Goal: Task Accomplishment & Management: Use online tool/utility

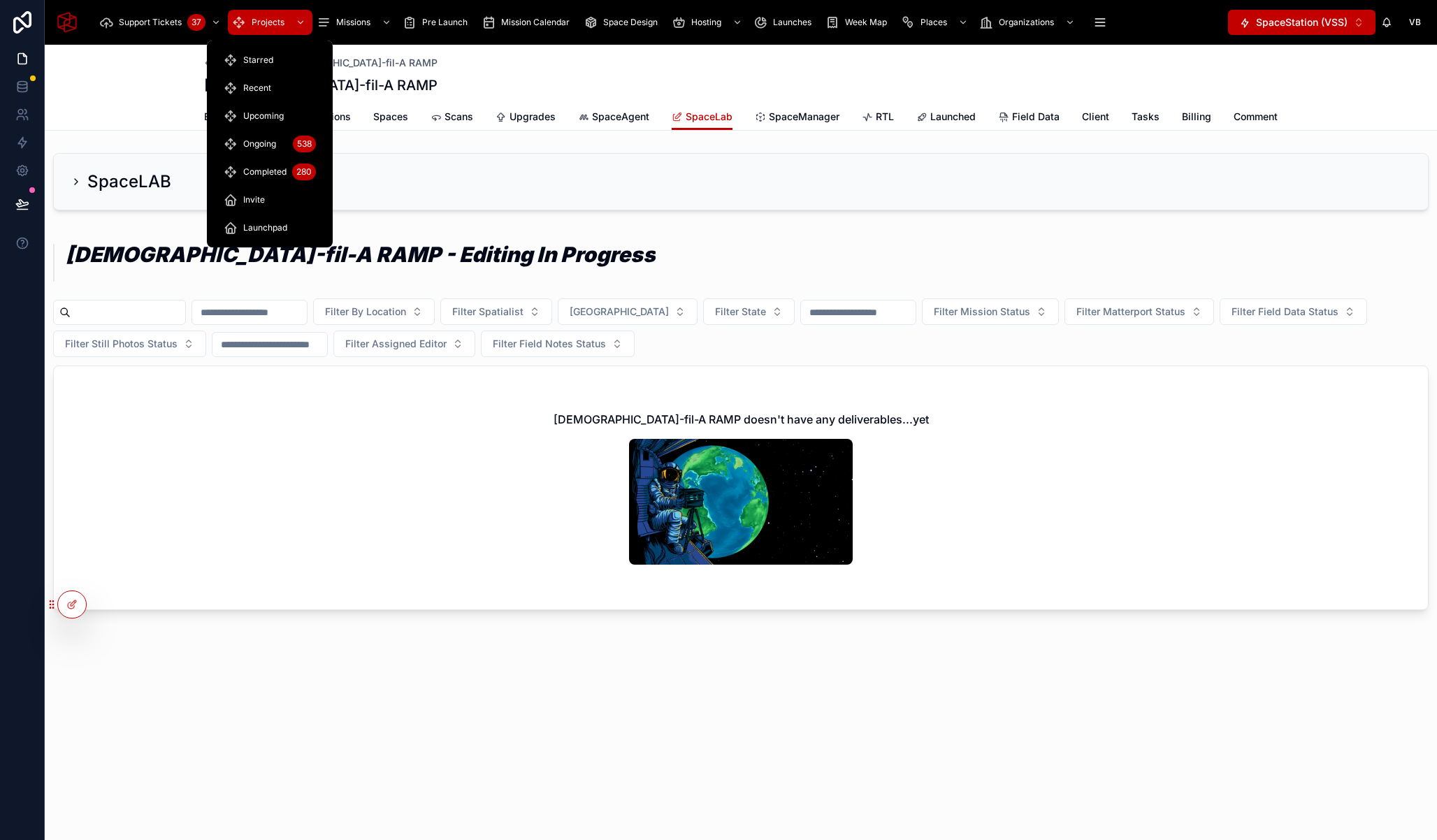
click at [299, 24] on icon "scrollable content" at bounding box center [300, 22] width 10 height 10
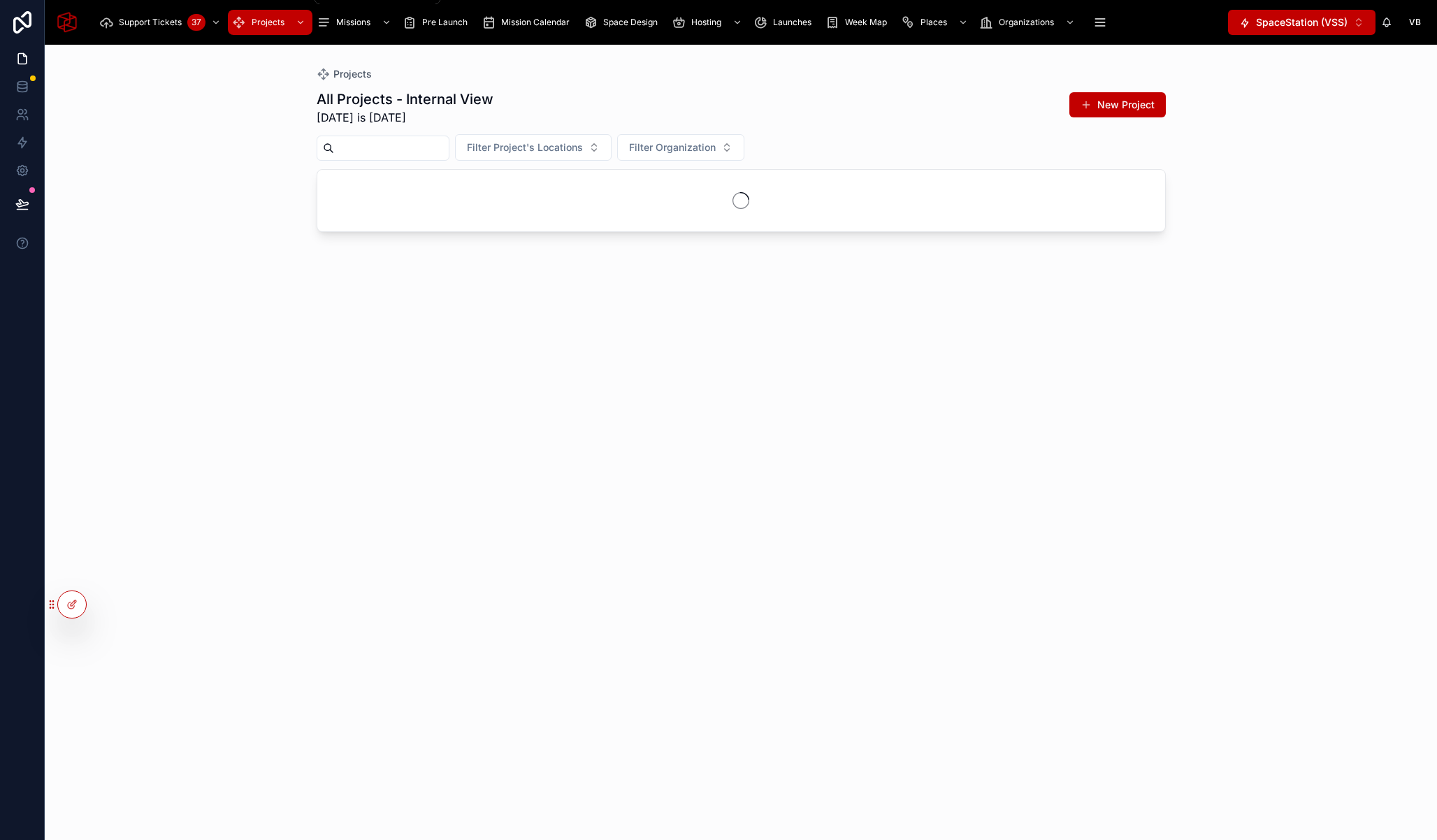
click at [299, 24] on icon "scrollable content" at bounding box center [300, 22] width 10 height 10
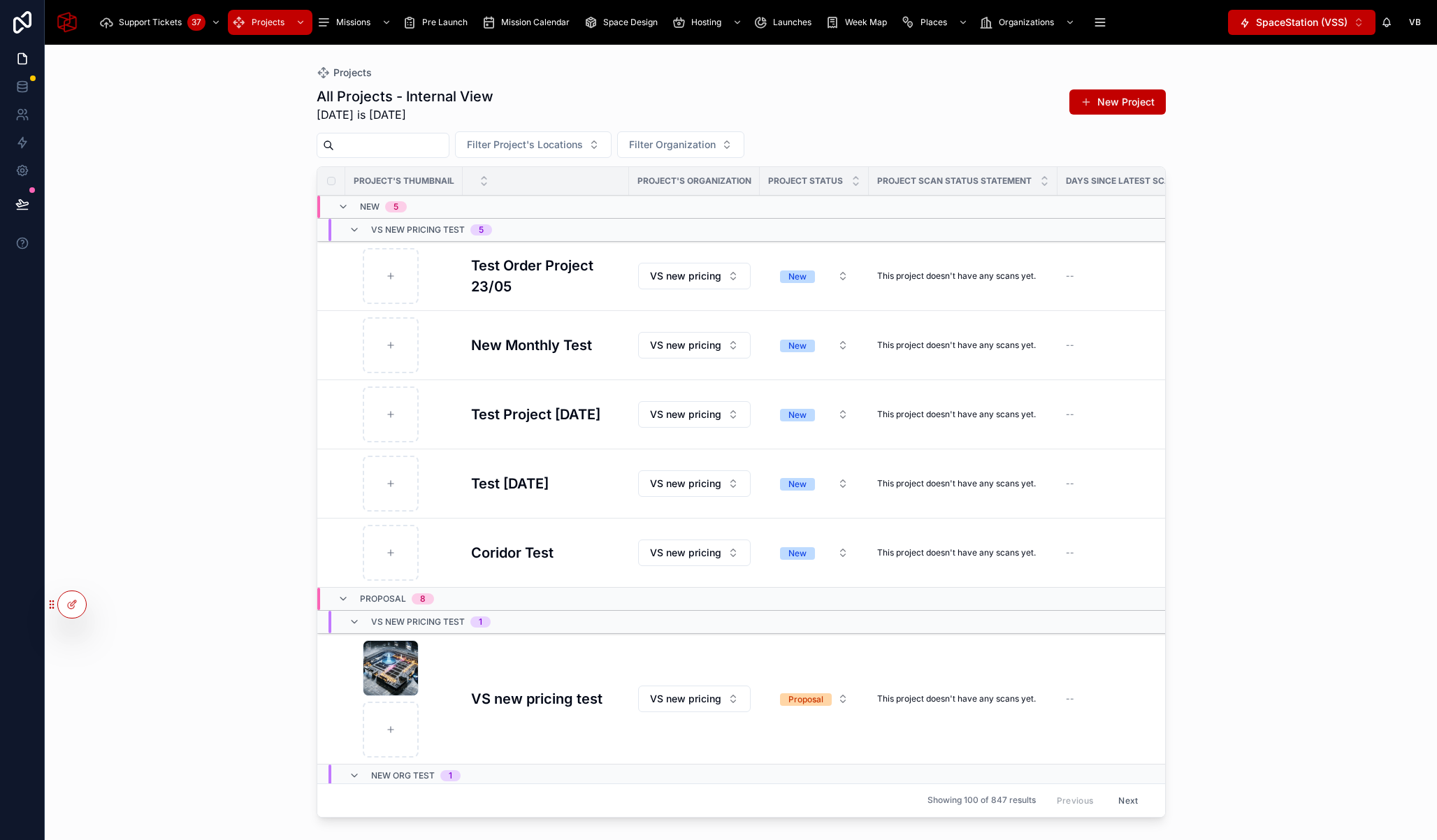
click at [446, 22] on span "Pre Launch" at bounding box center [445, 23] width 46 height 11
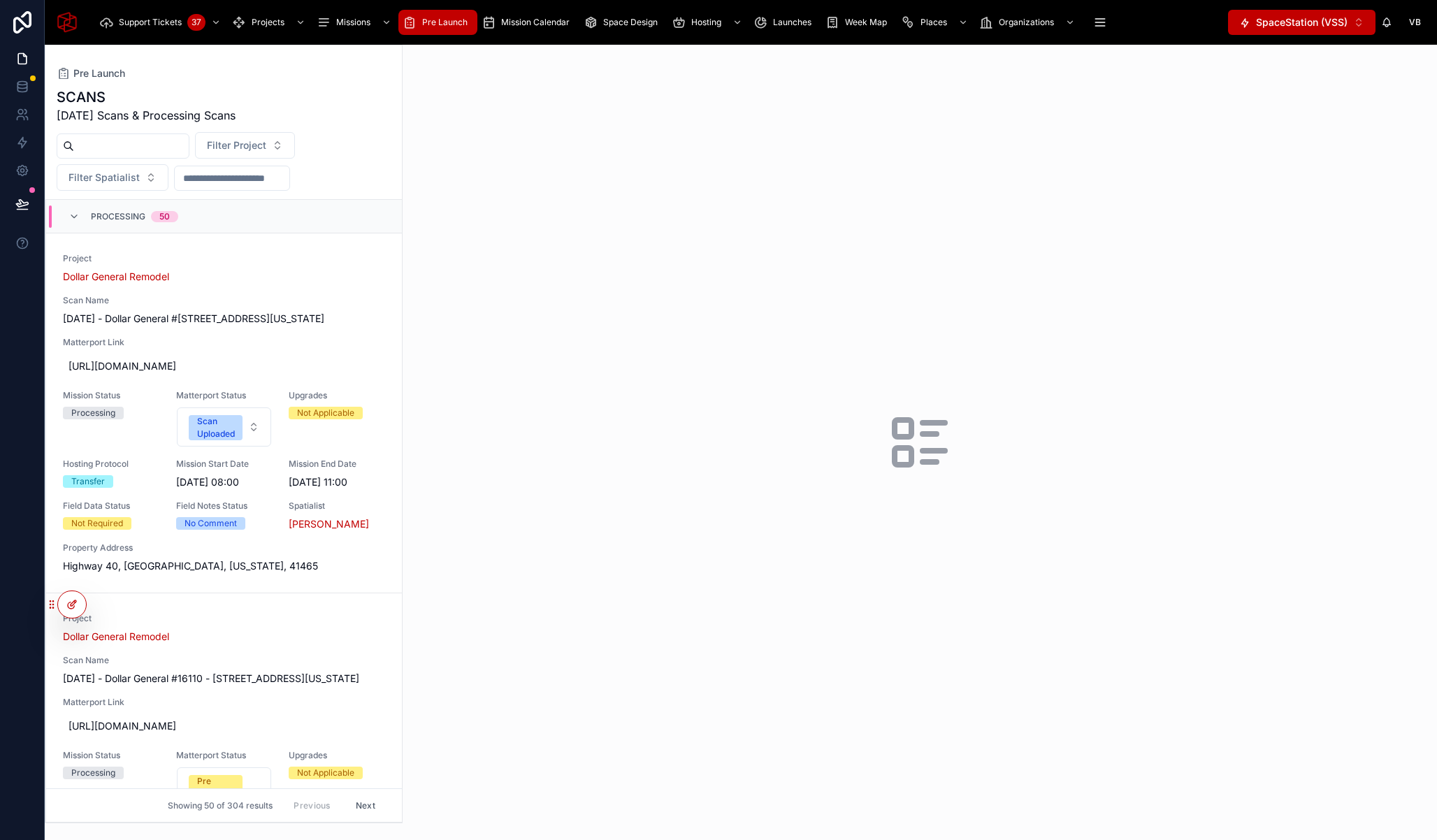
click at [75, 605] on icon at bounding box center [72, 604] width 11 height 11
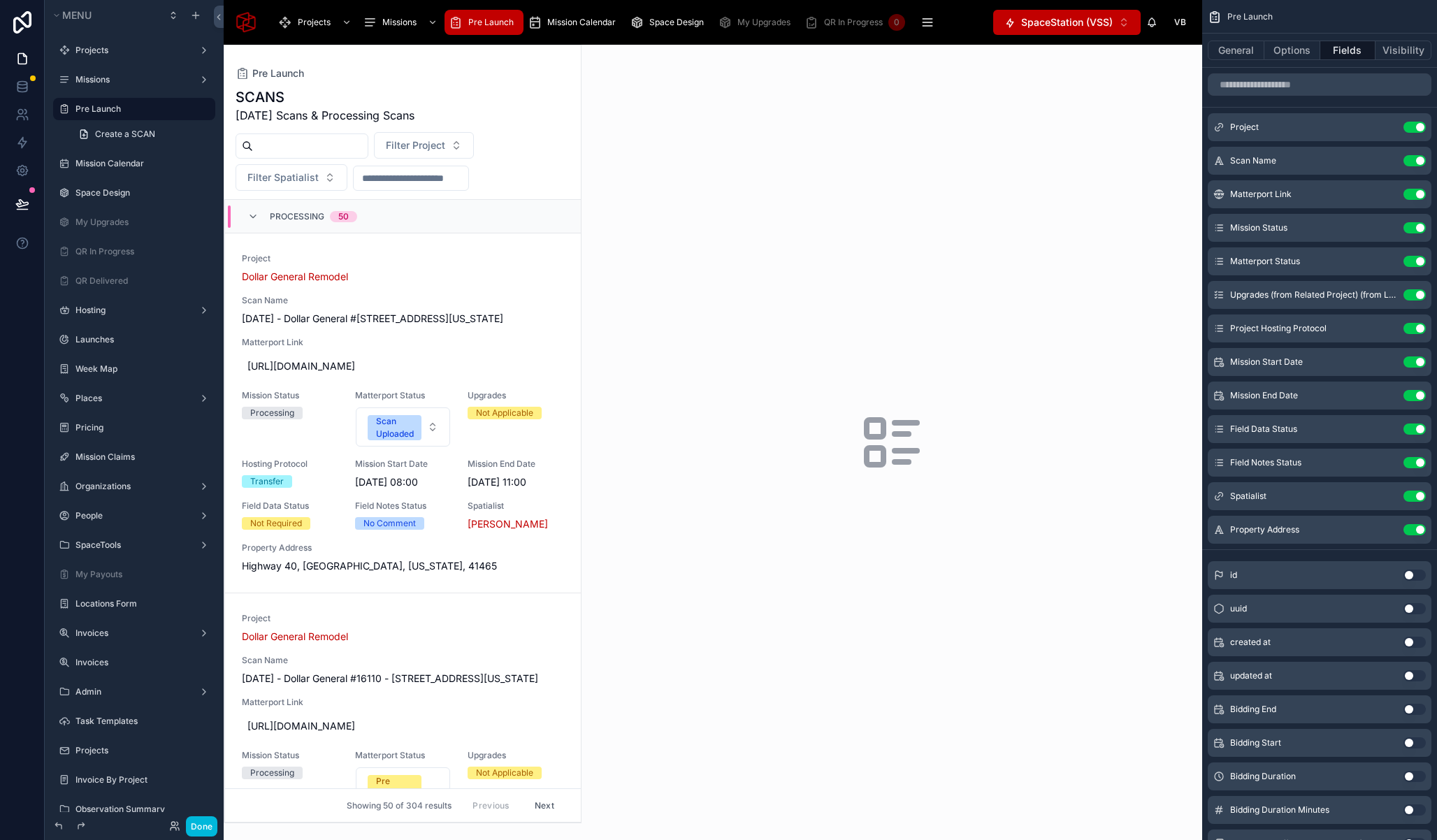
click at [112, 104] on label "Pre Launch" at bounding box center [141, 109] width 131 height 11
click at [1244, 49] on button "General" at bounding box center [1236, 50] width 57 height 20
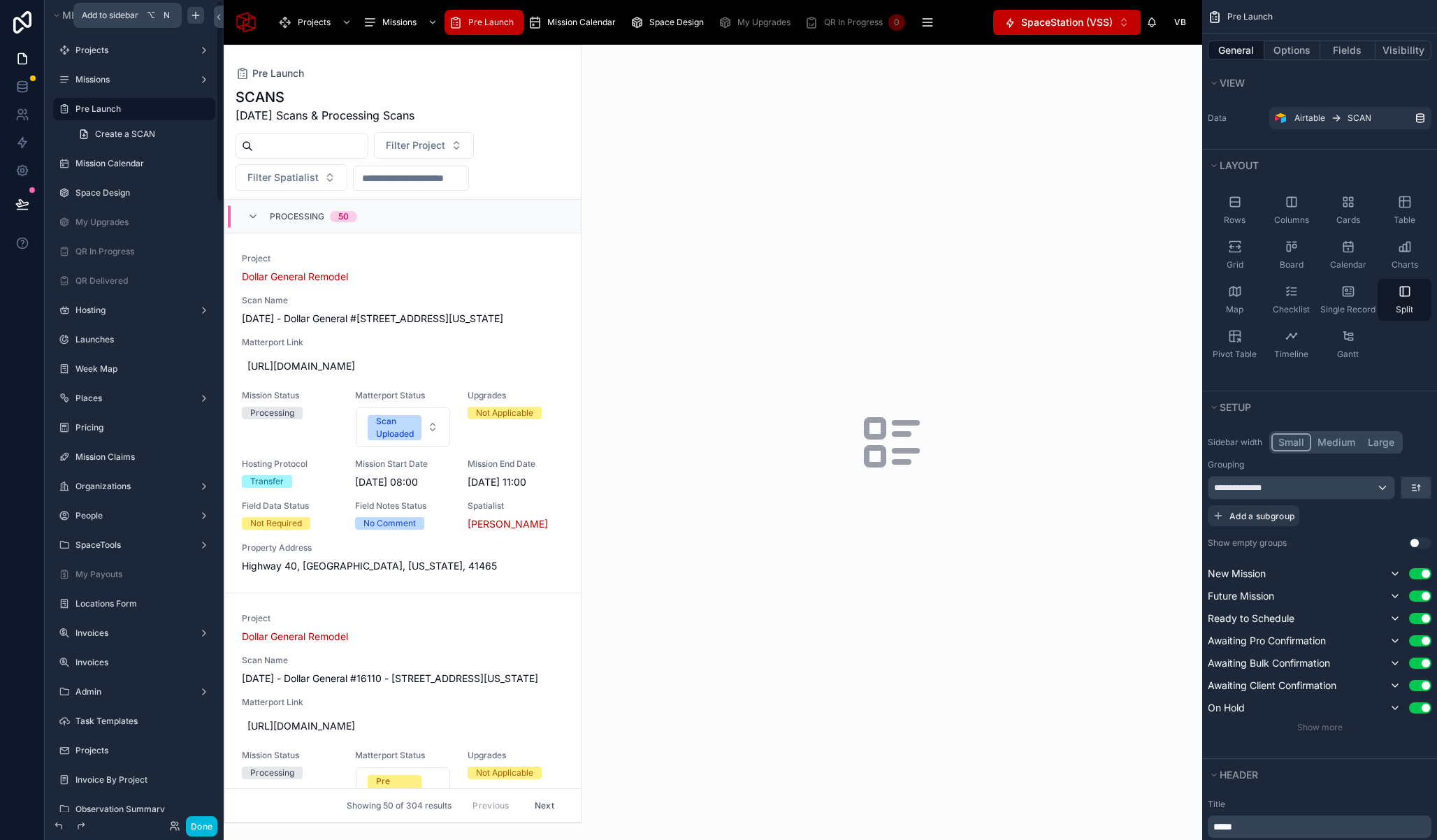
click at [198, 17] on icon "scrollable content" at bounding box center [196, 15] width 11 height 11
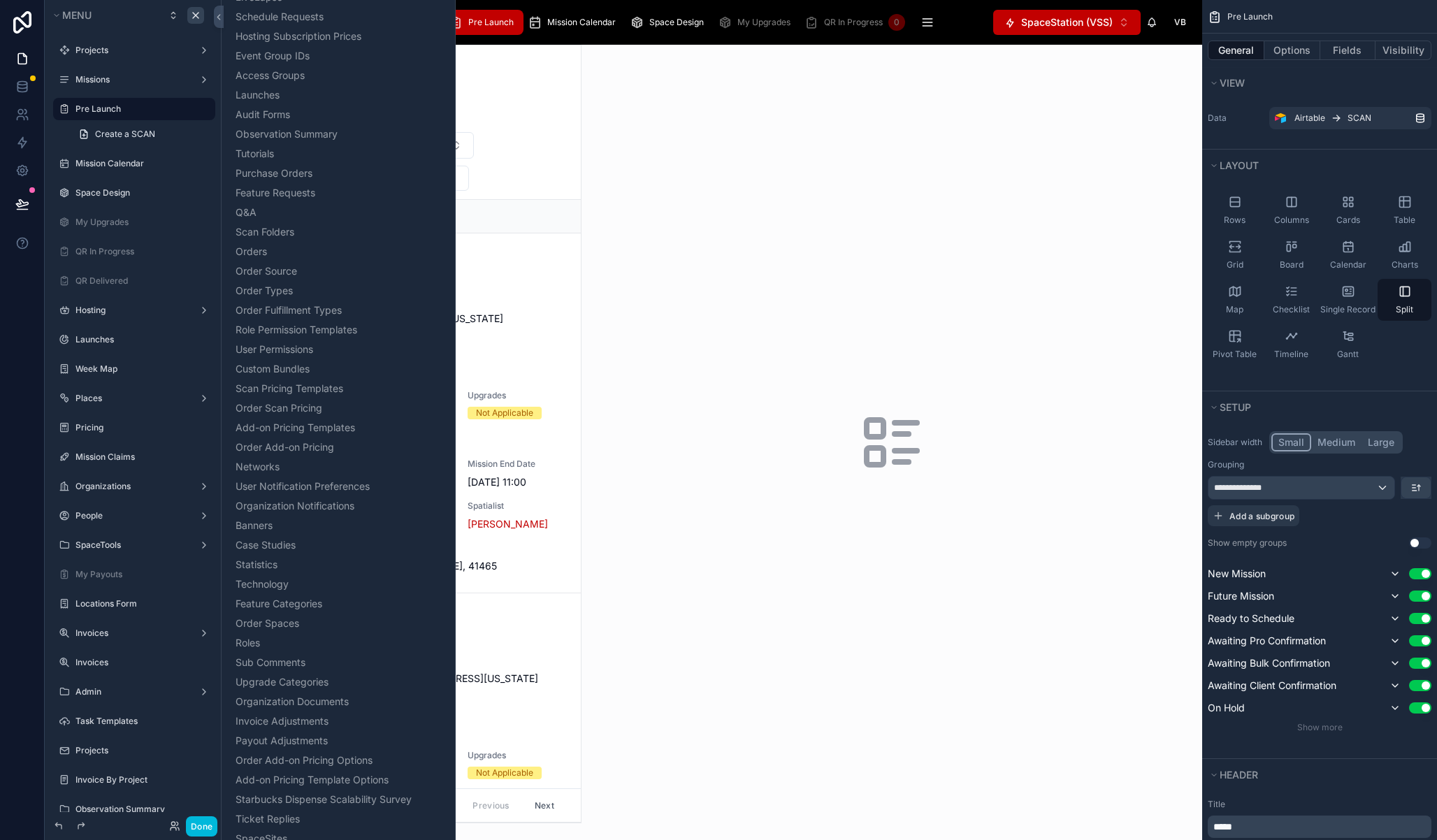
scroll to position [1577, 0]
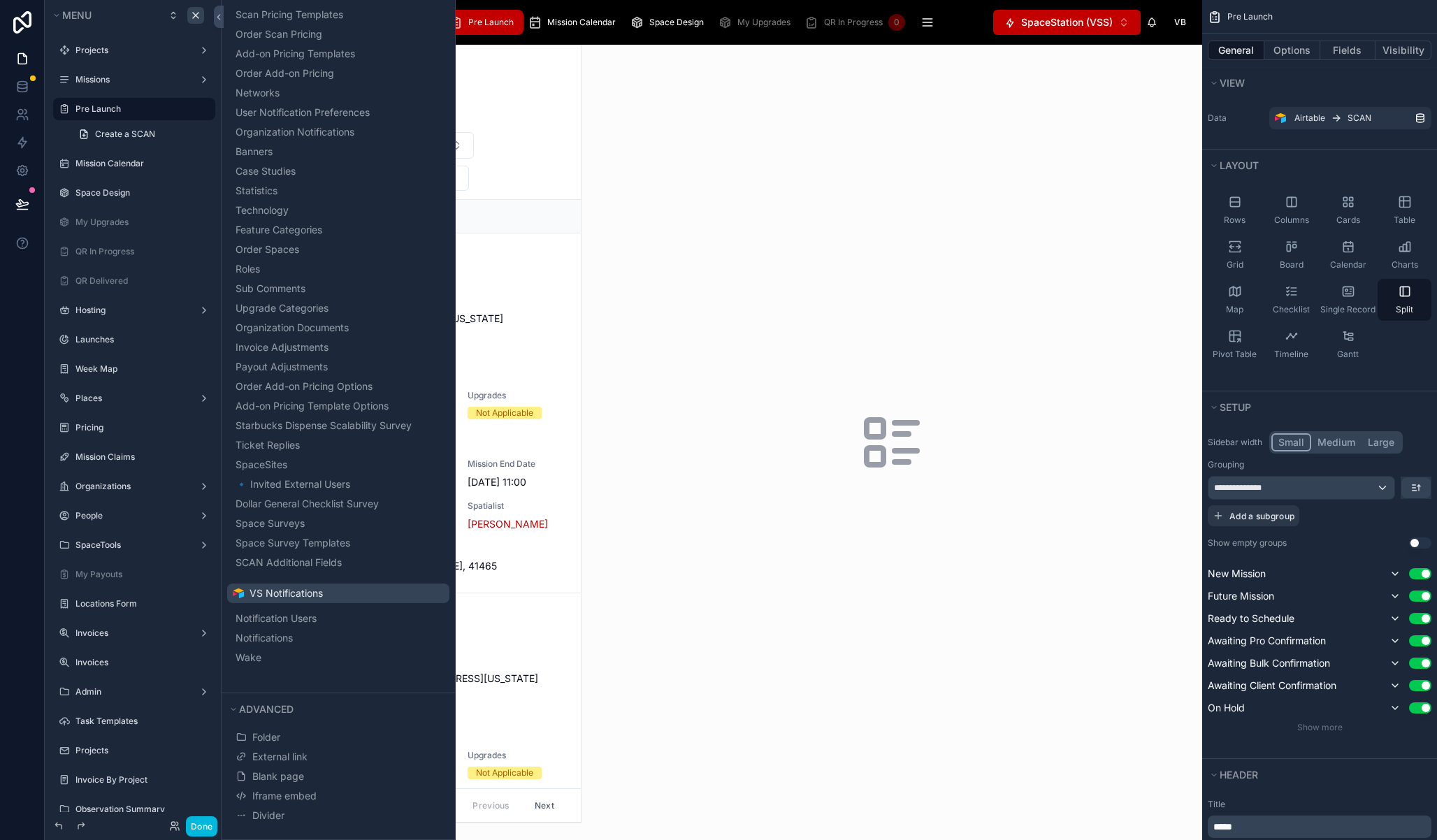
click at [719, 223] on div at bounding box center [891, 442] width 621 height 795
click at [1076, 122] on div at bounding box center [891, 442] width 621 height 795
click at [642, 129] on div at bounding box center [891, 442] width 621 height 795
click at [936, 181] on div at bounding box center [891, 442] width 621 height 795
click at [849, 245] on div at bounding box center [891, 442] width 621 height 795
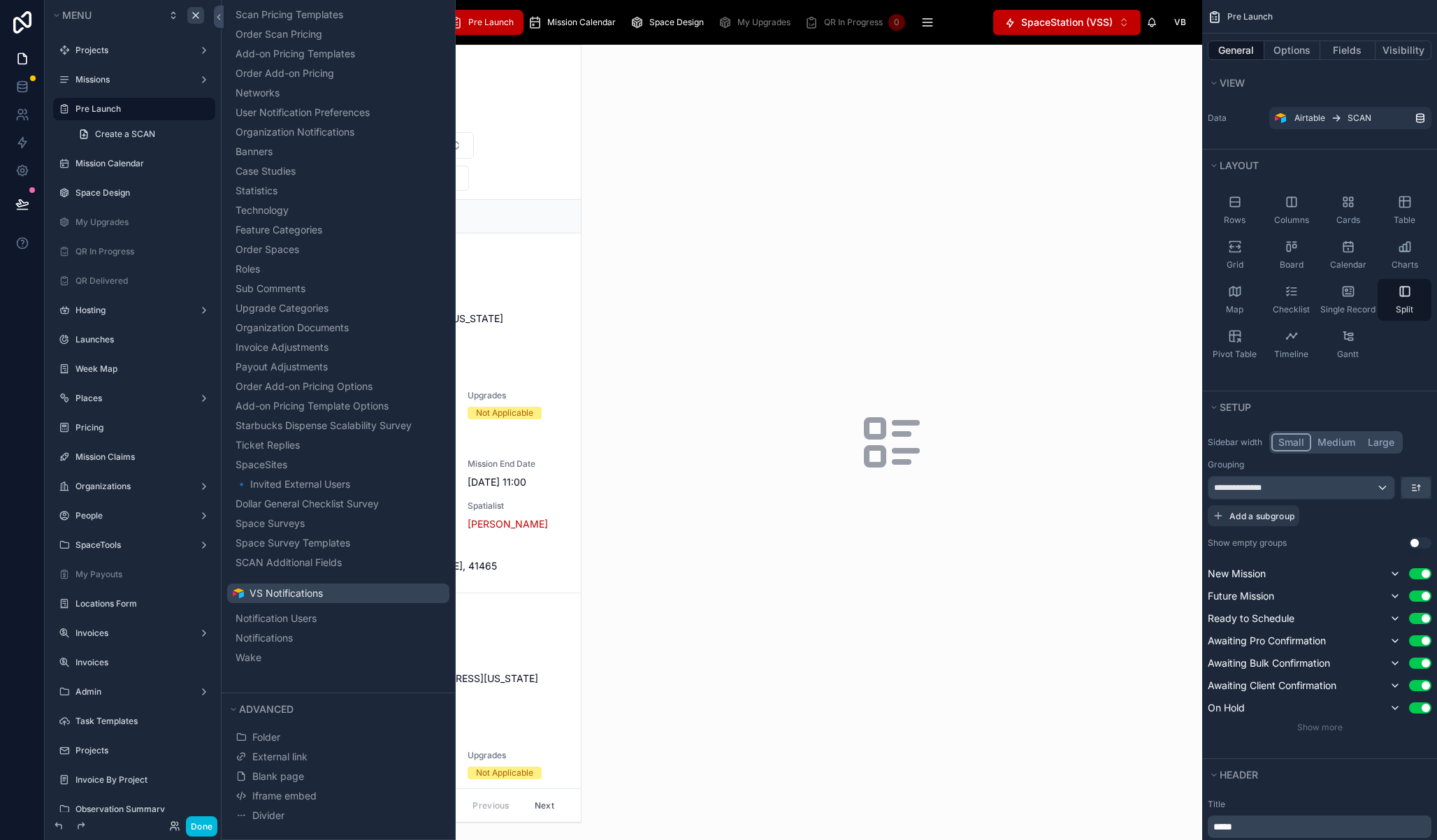
click at [849, 245] on div at bounding box center [891, 442] width 621 height 795
click at [205, 825] on button "Done" at bounding box center [201, 826] width 31 height 20
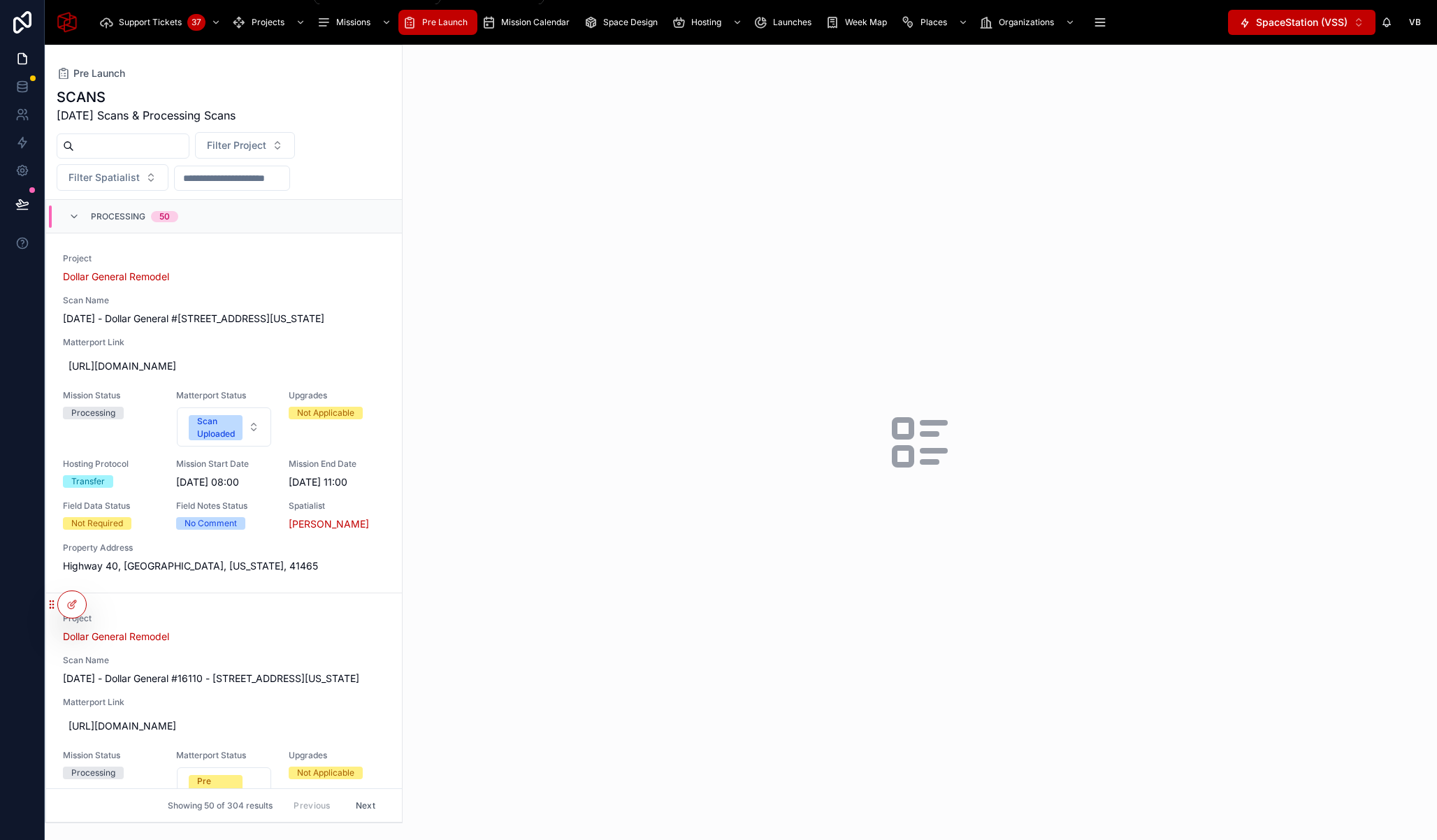
click at [267, 17] on span "Projects" at bounding box center [268, 23] width 33 height 11
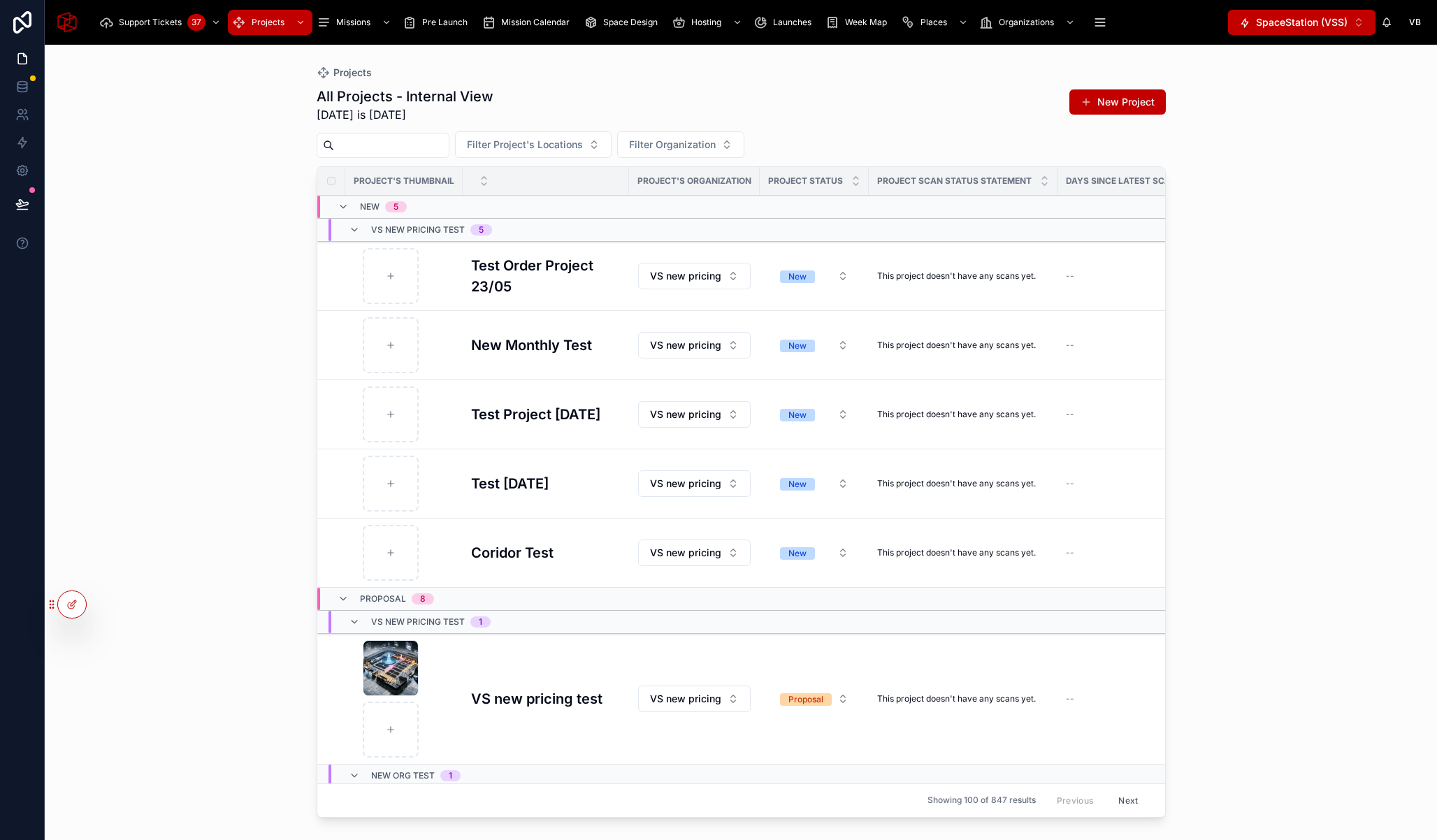
scroll to position [183, 0]
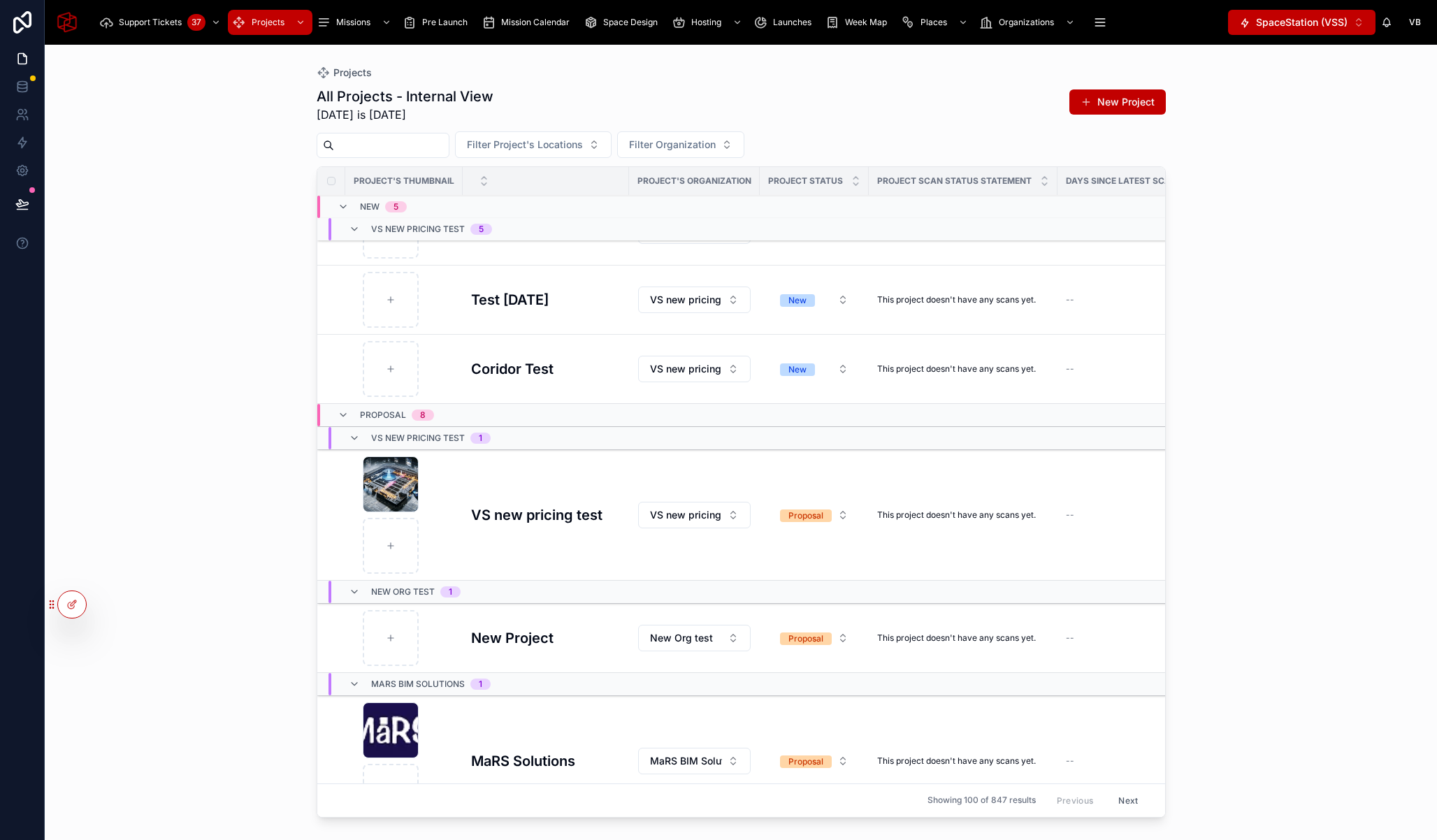
click at [520, 506] on h3 "VS new pricing test" at bounding box center [537, 515] width 131 height 21
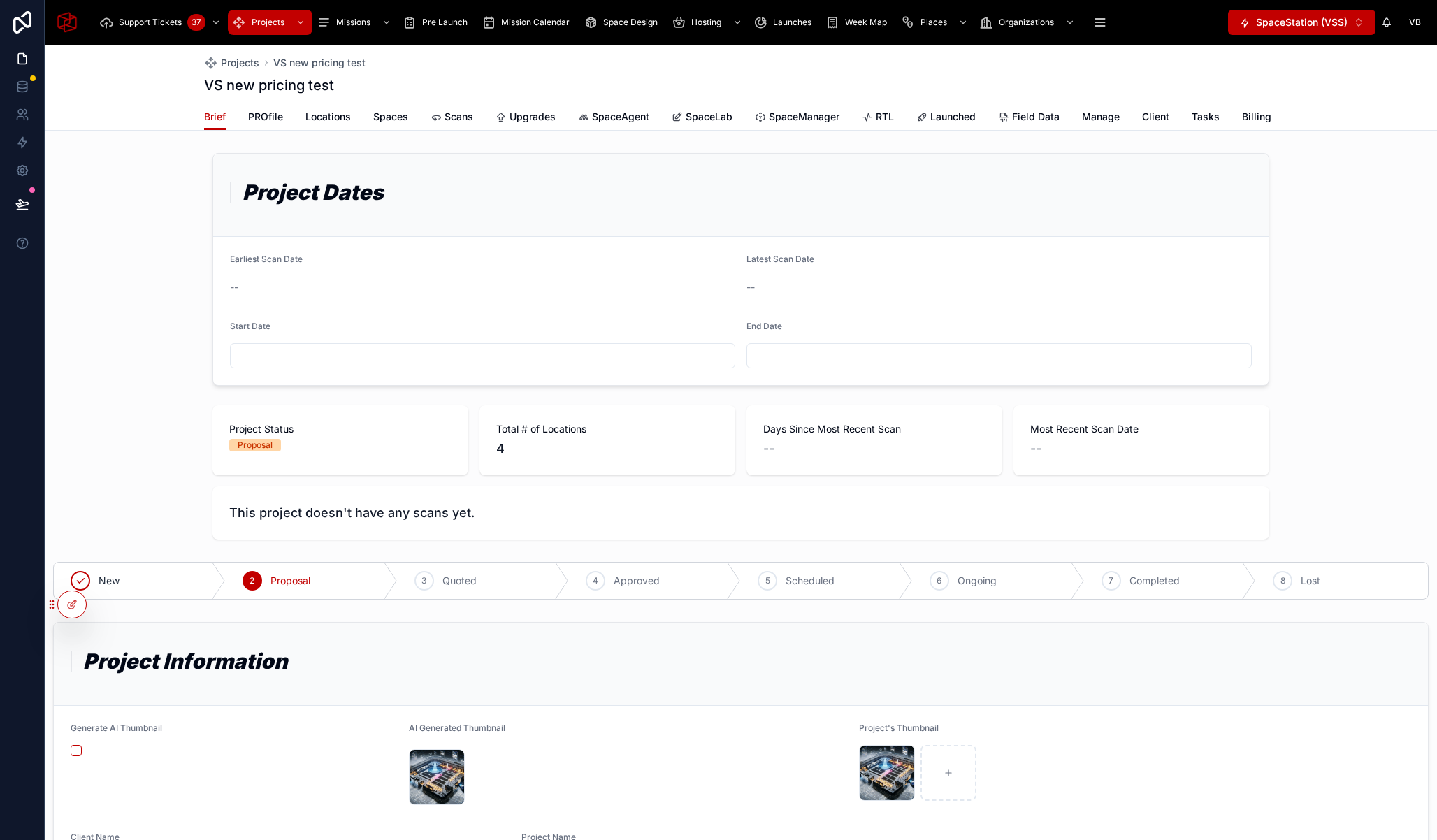
click at [710, 125] on link "SpaceLab" at bounding box center [702, 118] width 61 height 28
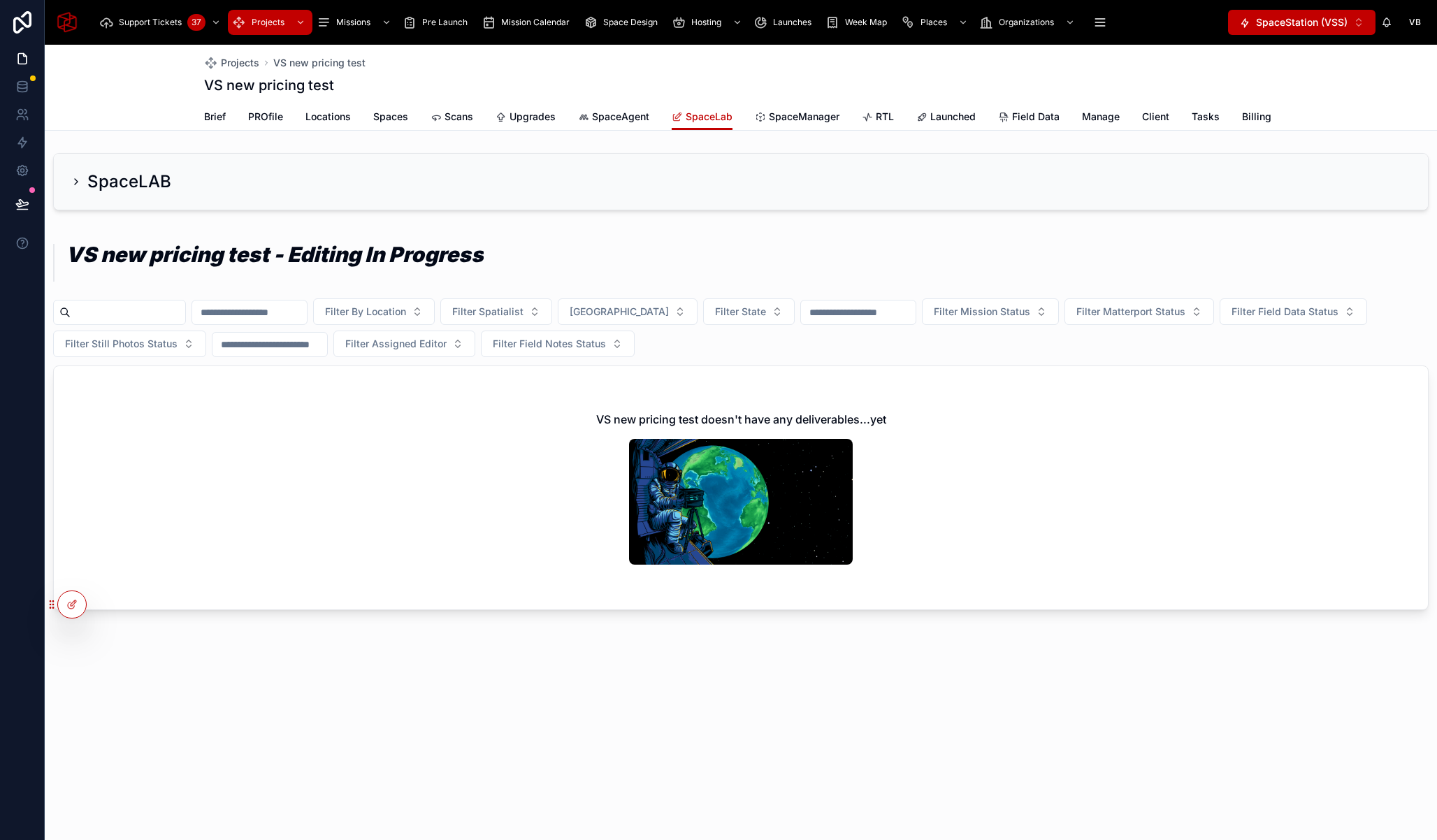
click at [808, 121] on span "SpaceManager" at bounding box center [804, 116] width 70 height 14
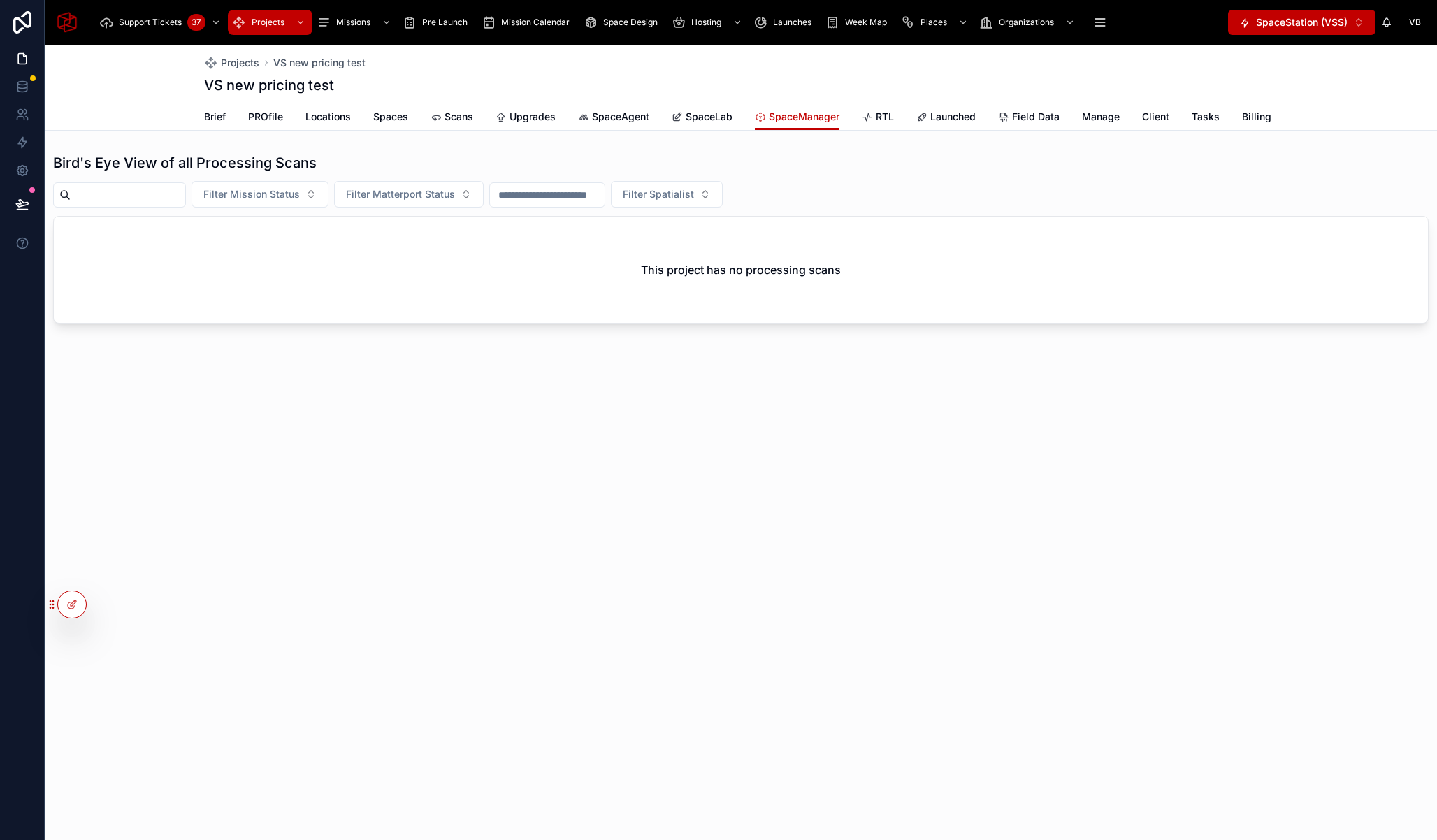
click at [635, 157] on div "Bird's Eye View of all Processing Scans Filter Mission Status Filter Matterport…" at bounding box center [740, 240] width 1392 height 187
click at [696, 121] on span "SpaceLab" at bounding box center [708, 116] width 47 height 14
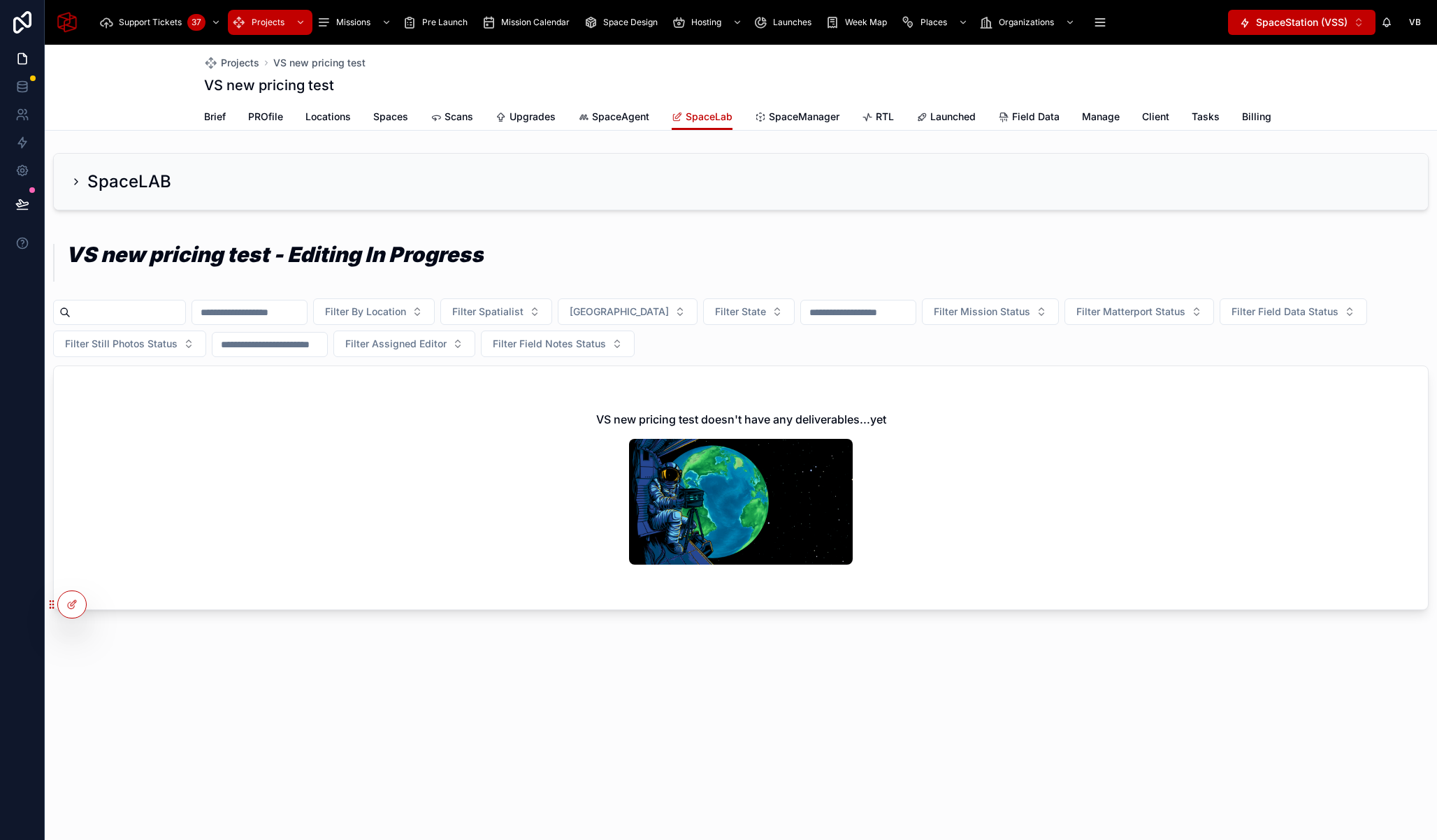
click at [450, 23] on span "Pre Launch" at bounding box center [445, 23] width 46 height 11
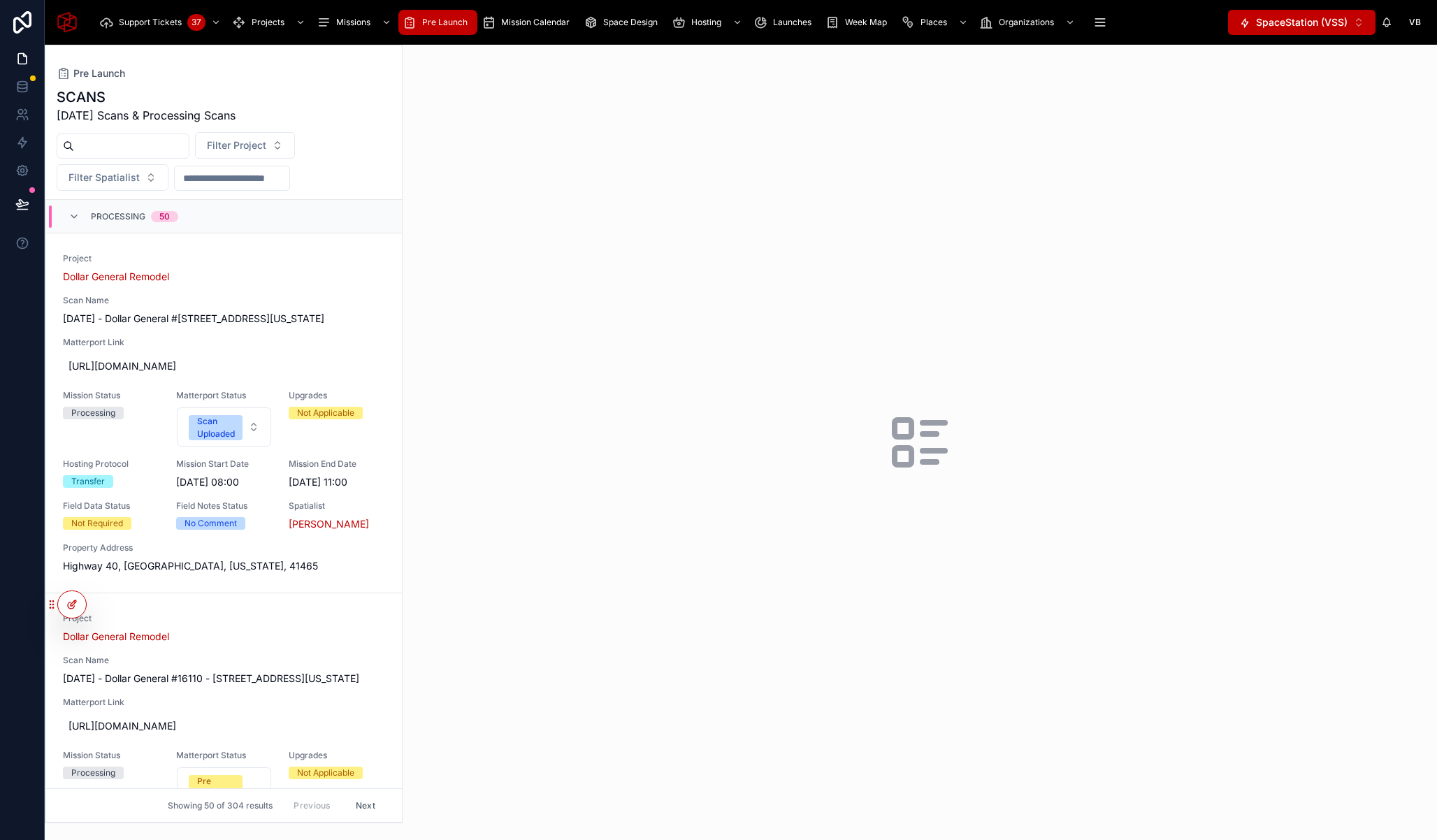
click at [76, 604] on icon at bounding box center [72, 604] width 11 height 11
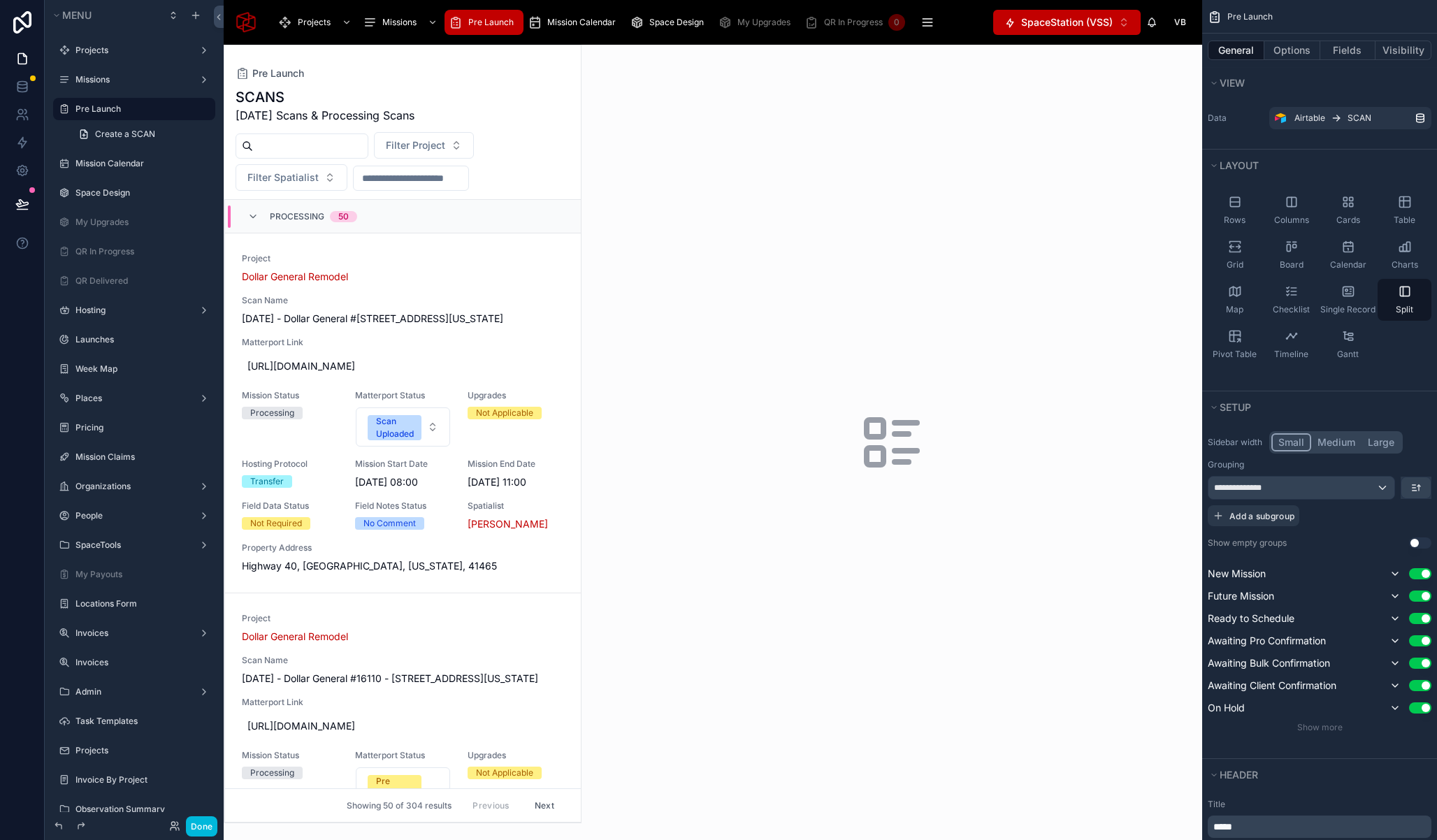
click at [0, 0] on icon "scrollable content" at bounding box center [0, 0] width 0 height 0
click at [252, 96] on span "Clone" at bounding box center [261, 99] width 26 height 14
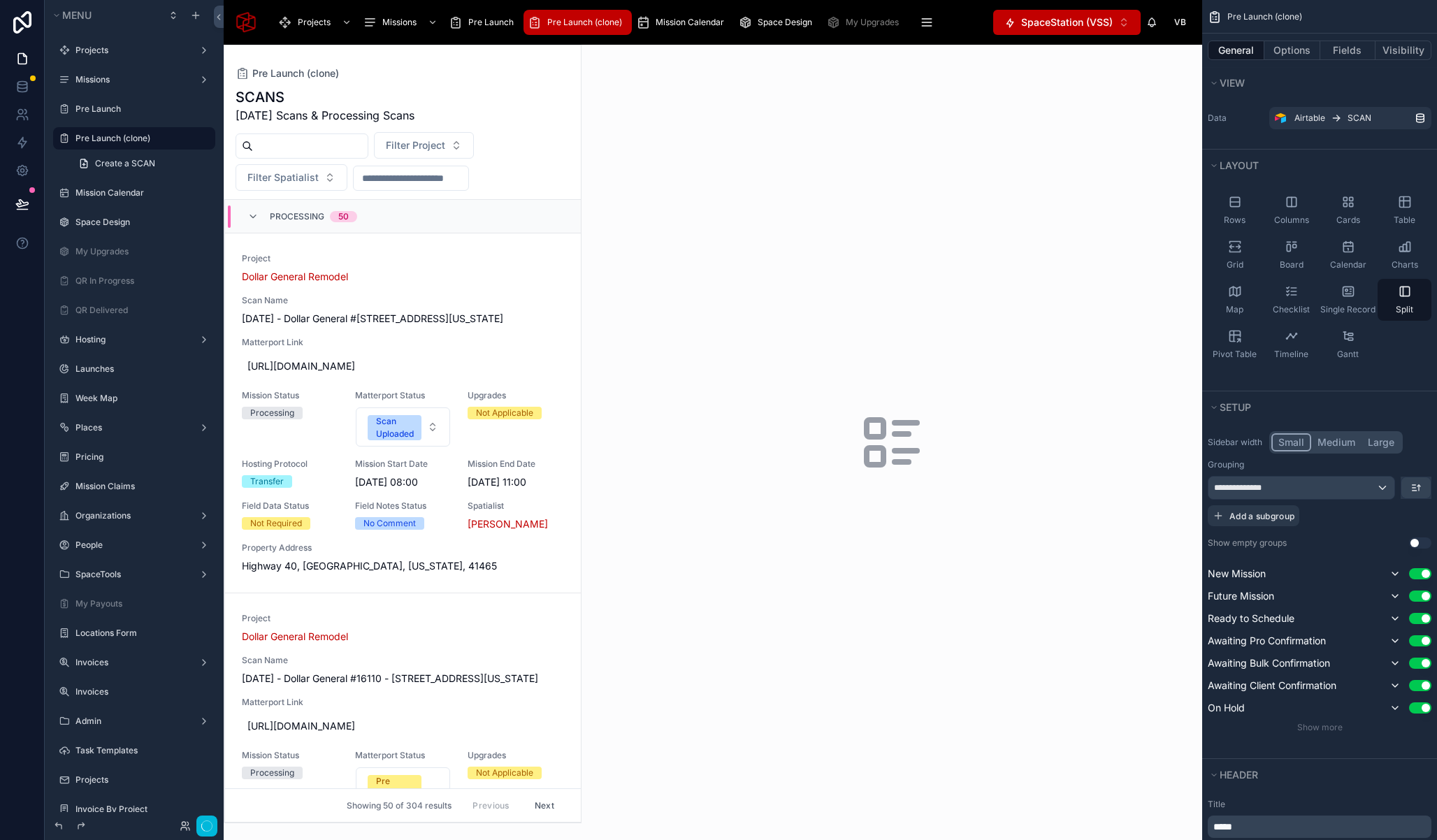
click at [0, 0] on icon "scrollable content" at bounding box center [0, 0] width 0 height 0
click at [1398, 207] on icon "scrollable content" at bounding box center [1405, 201] width 14 height 14
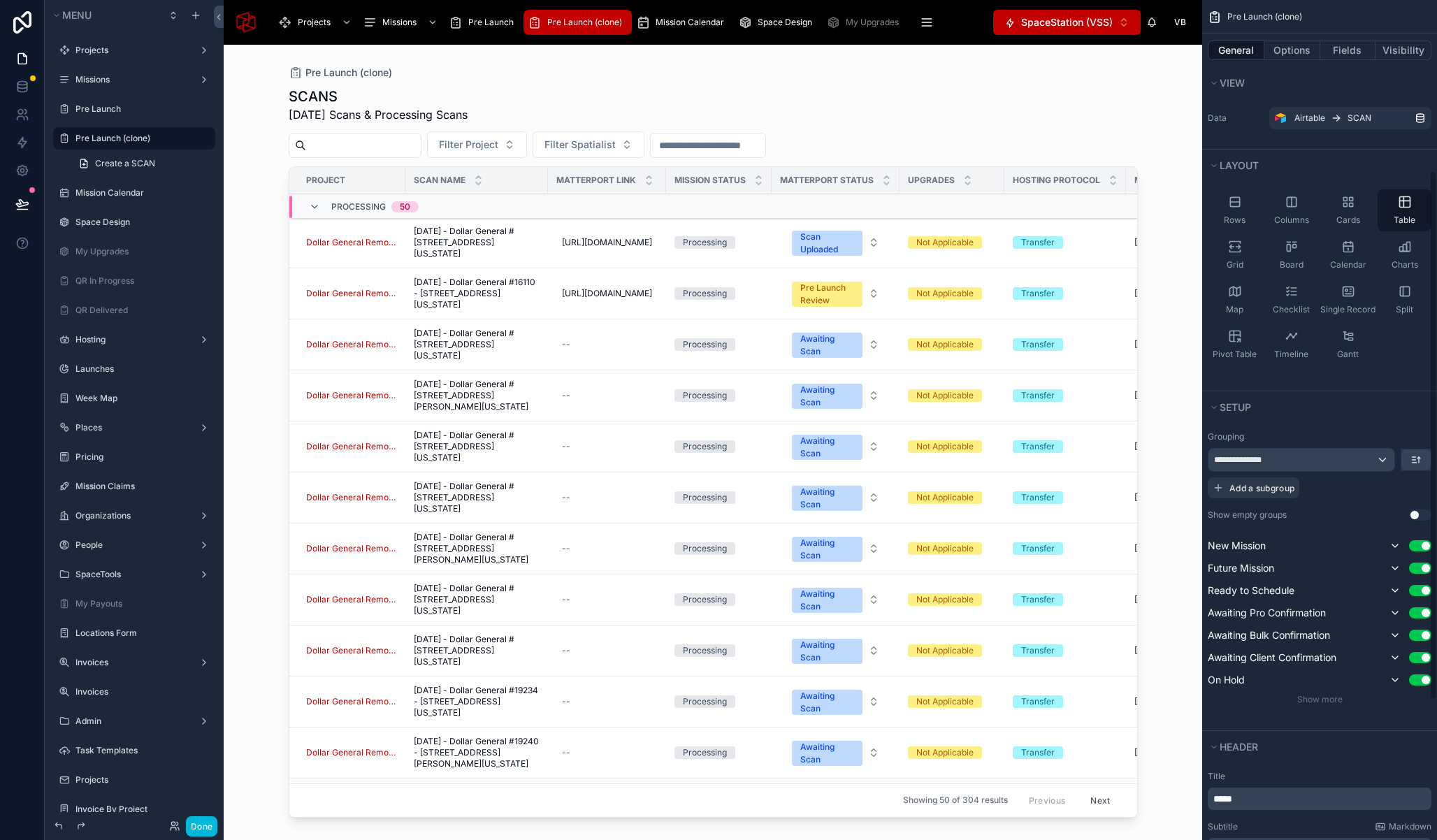
scroll to position [493, 0]
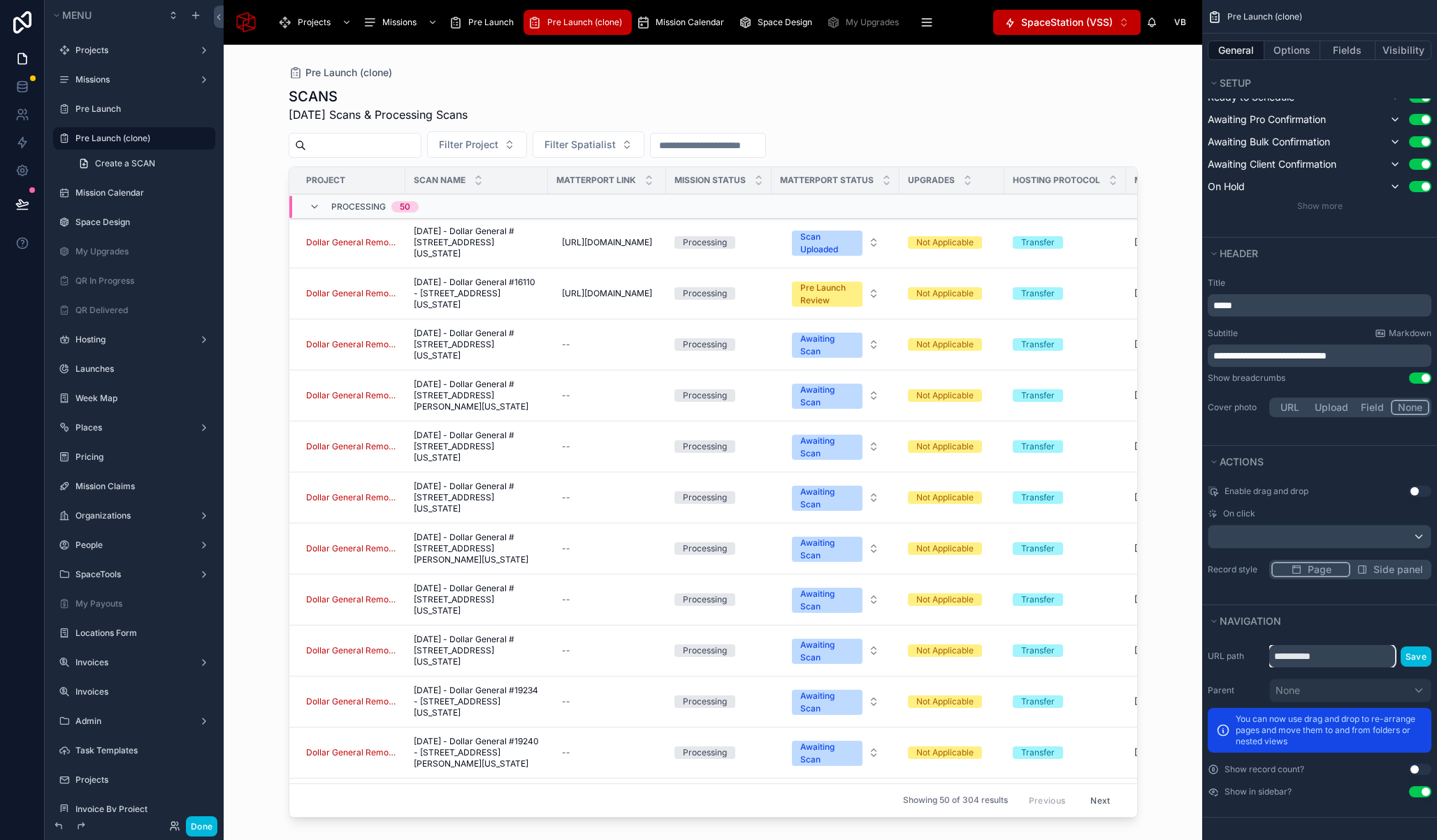
click at [1348, 655] on input "**********" at bounding box center [1332, 657] width 125 height 23
click at [1413, 703] on div "Parent None You can now use drag and drop to re-arrange pages and move them to …" at bounding box center [1319, 716] width 223 height 74
click at [0, 0] on icon "scrollable content" at bounding box center [0, 0] width 0 height 0
click at [263, 154] on span "Remove" at bounding box center [267, 157] width 37 height 14
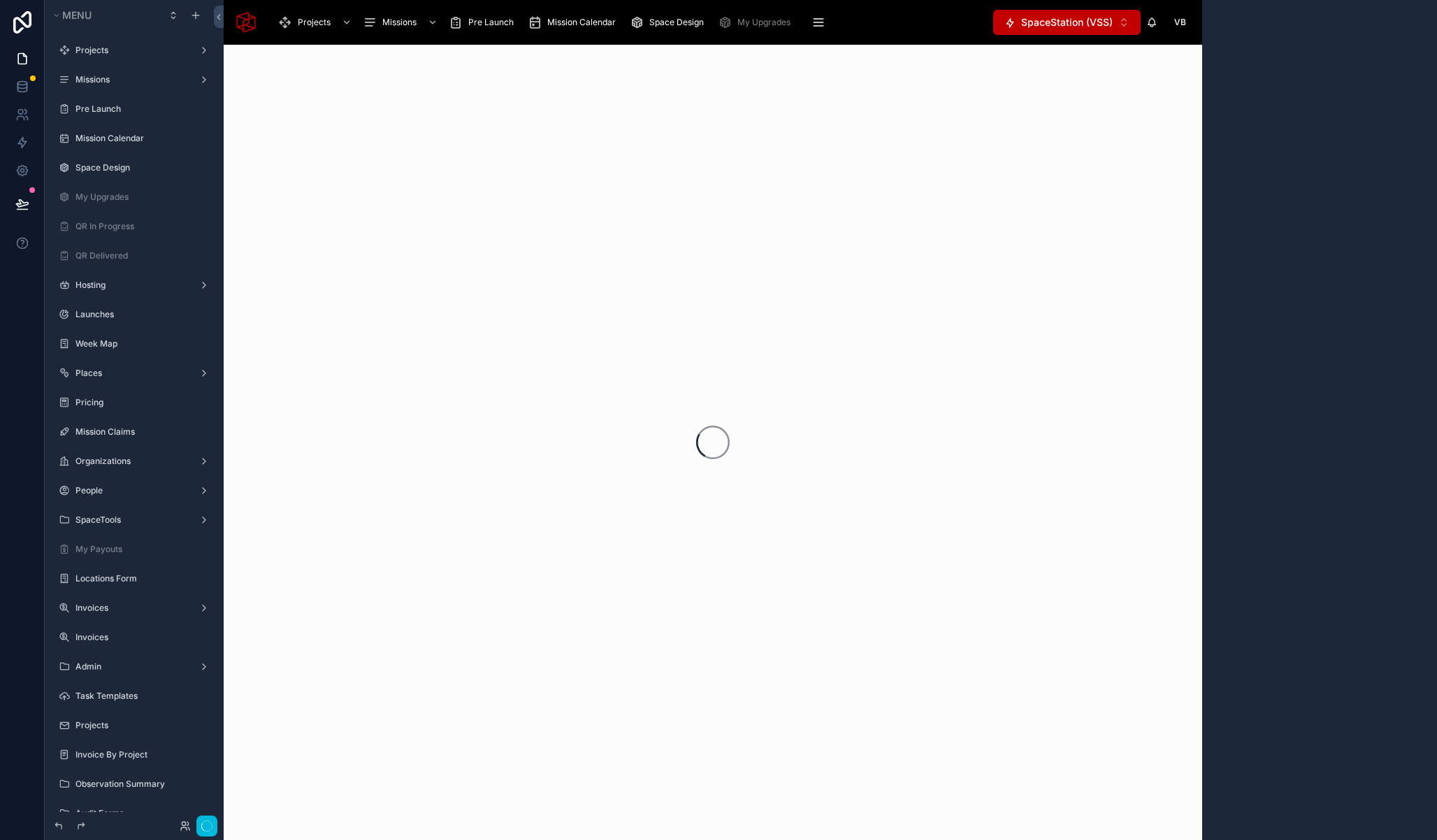
scroll to position [0, 0]
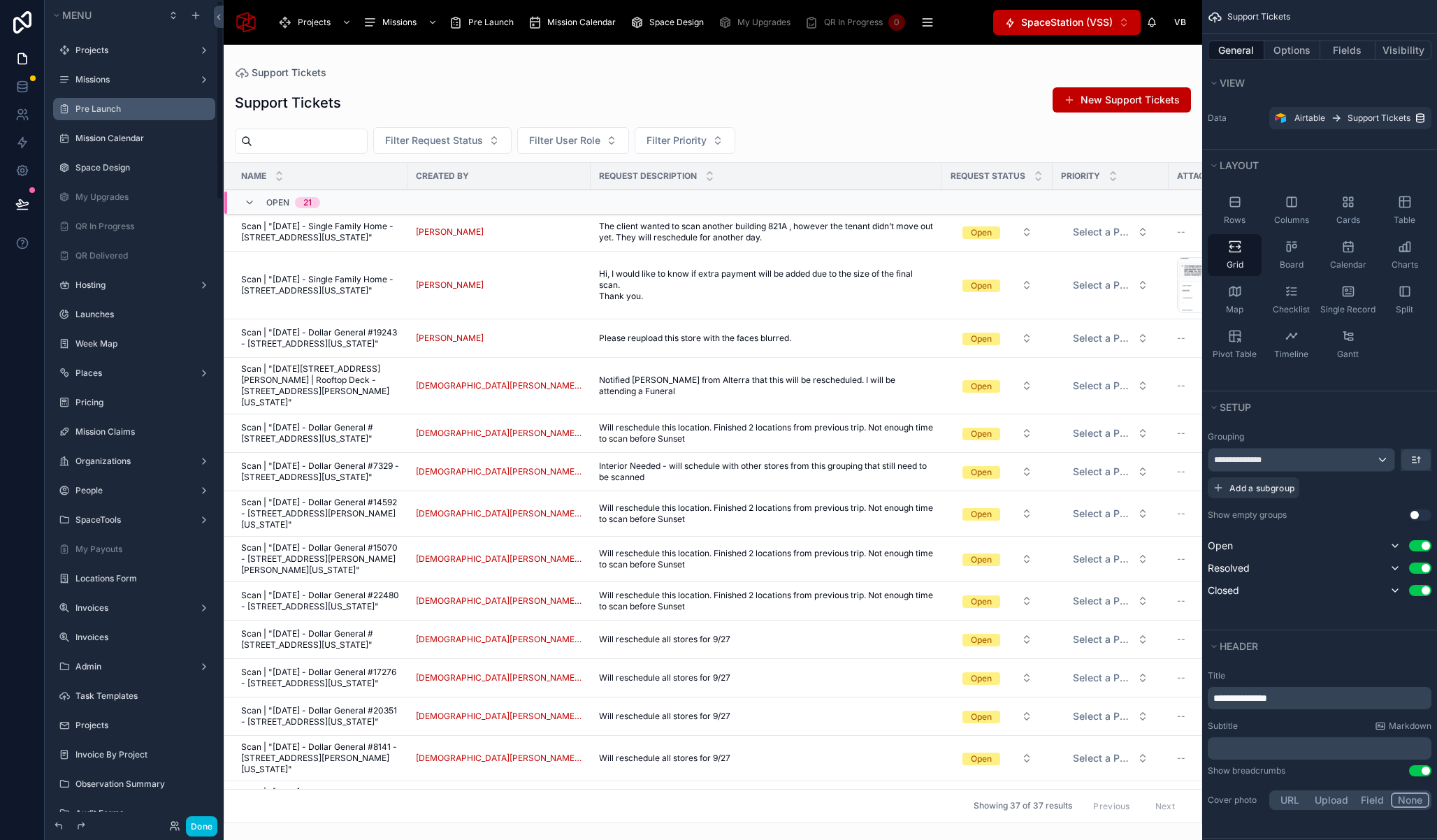
click at [0, 0] on icon "scrollable content" at bounding box center [0, 0] width 0 height 0
click at [862, 97] on div at bounding box center [712, 442] width 978 height 795
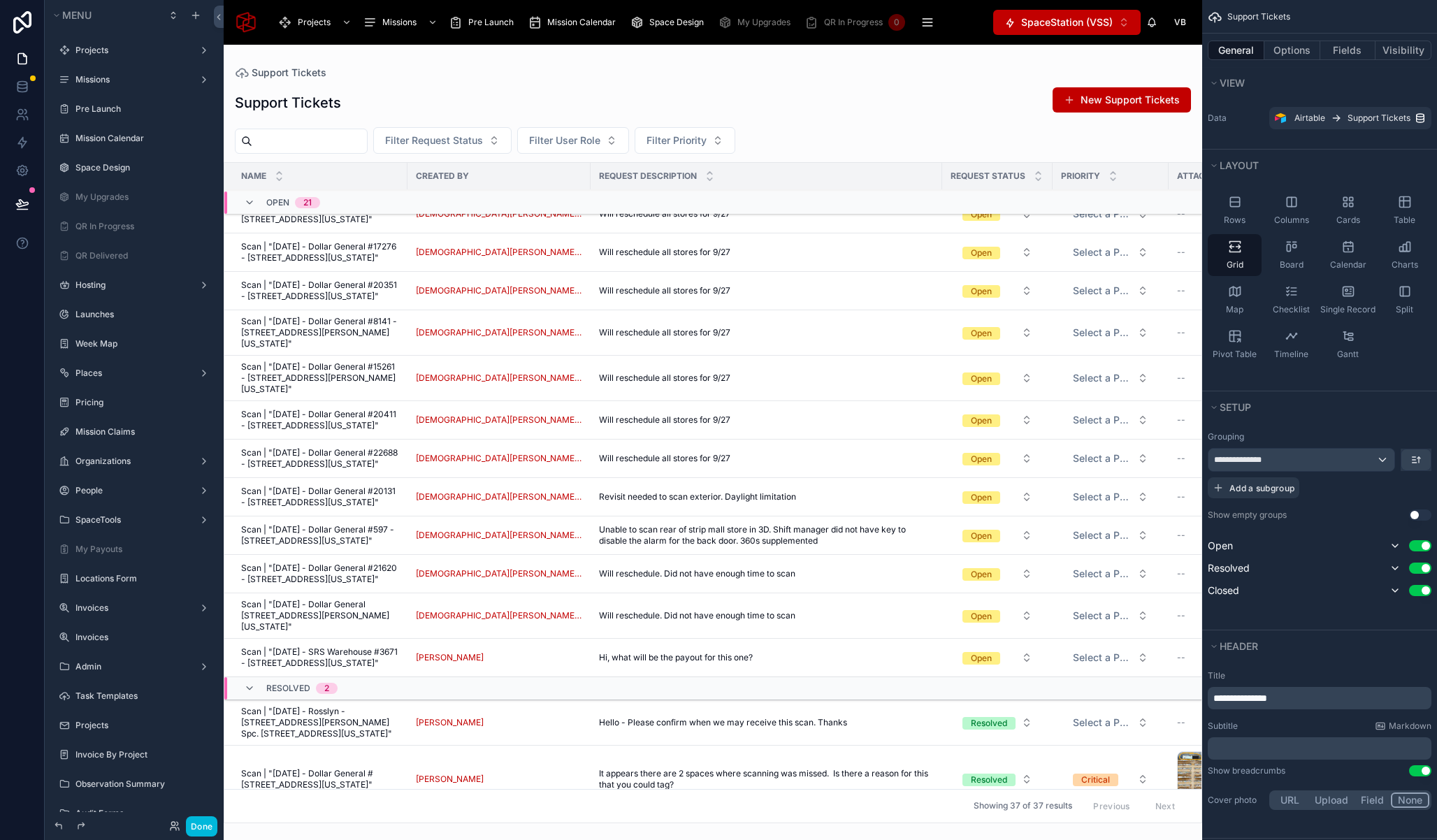
scroll to position [4, 0]
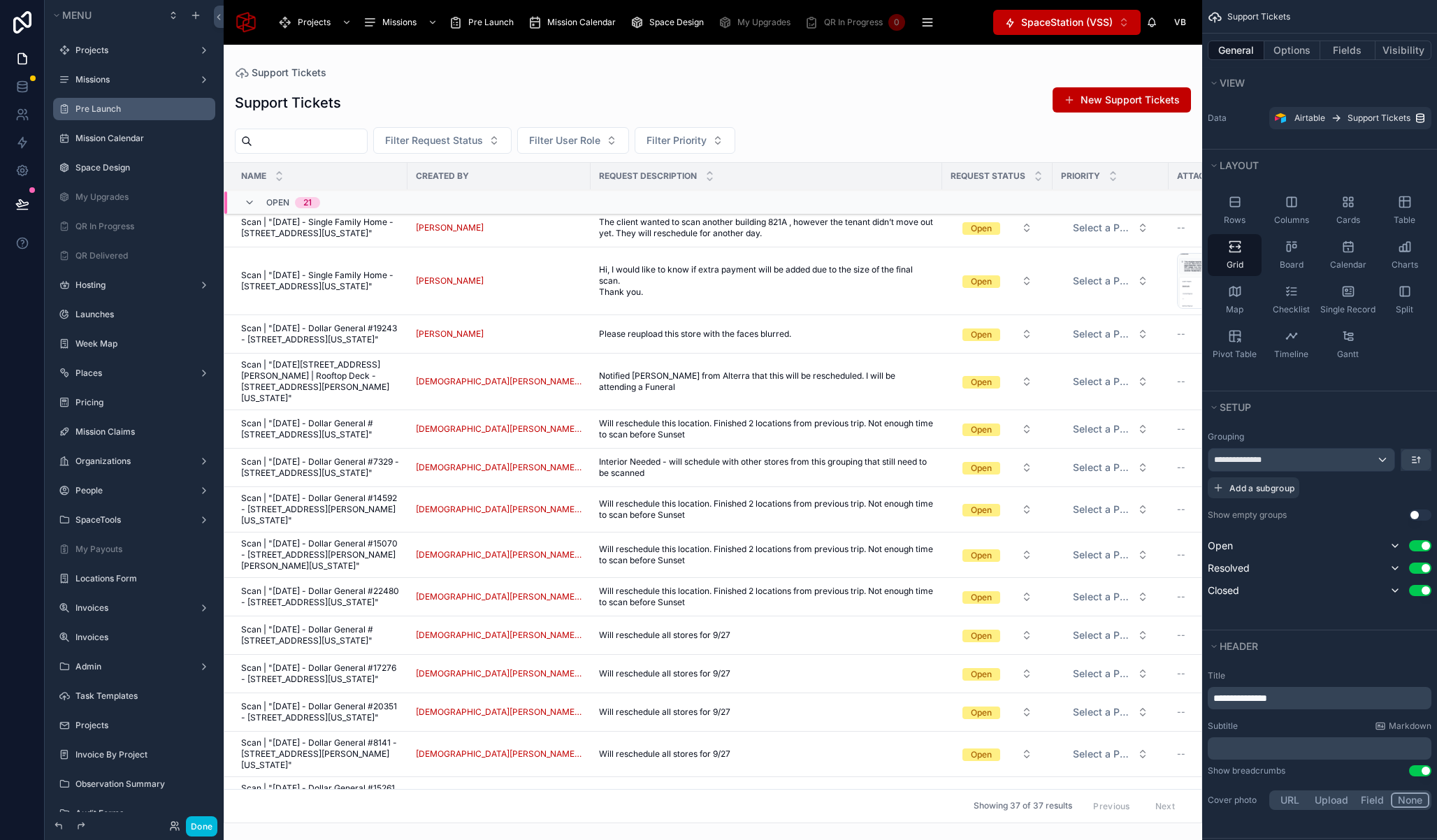
click at [143, 106] on label "Pre Launch" at bounding box center [141, 109] width 131 height 11
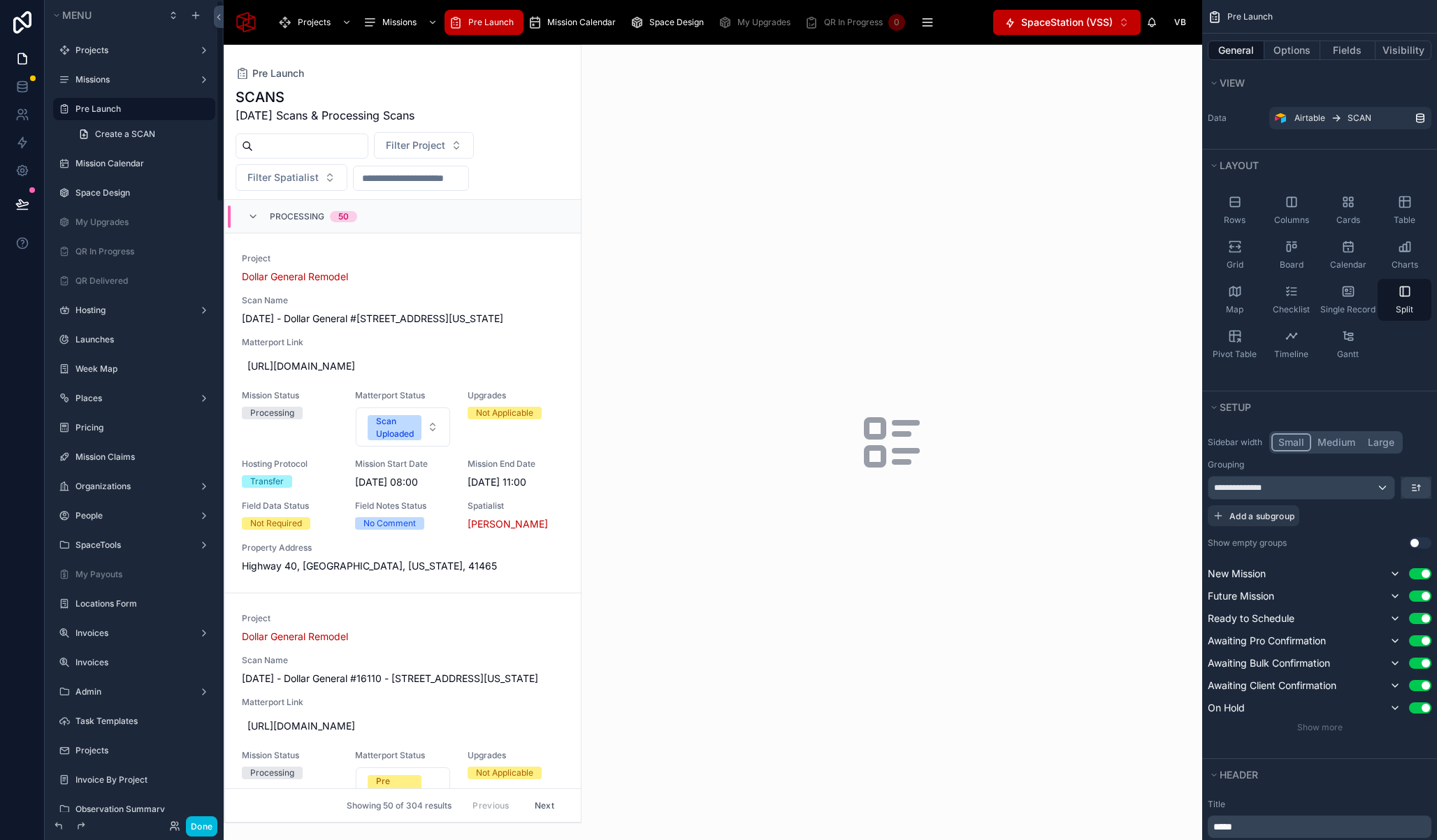
click at [0, 0] on icon "scrollable content" at bounding box center [0, 0] width 0 height 0
click at [0, 0] on div "scrollable content" at bounding box center [0, 0] width 0 height 0
click at [0, 0] on icon "scrollable content" at bounding box center [0, 0] width 0 height 0
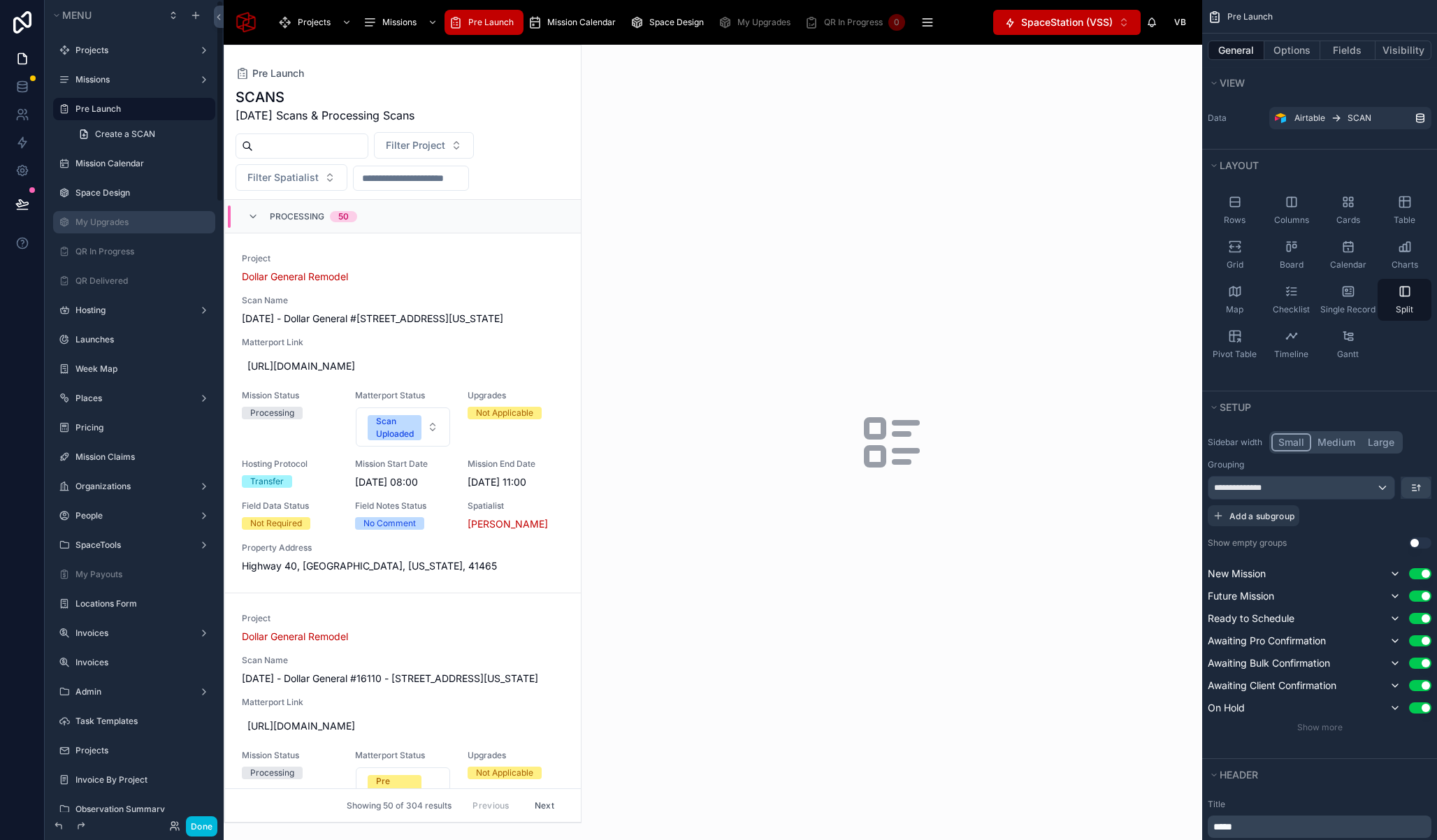
click at [0, 0] on div "scrollable content" at bounding box center [0, 0] width 0 height 0
click at [0, 0] on icon "scrollable content" at bounding box center [0, 0] width 0 height 0
click at [144, 104] on label "Pre Launch" at bounding box center [141, 109] width 131 height 11
click at [129, 106] on label "Pre Launch" at bounding box center [141, 109] width 131 height 11
click at [0, 0] on icon "scrollable content" at bounding box center [0, 0] width 0 height 0
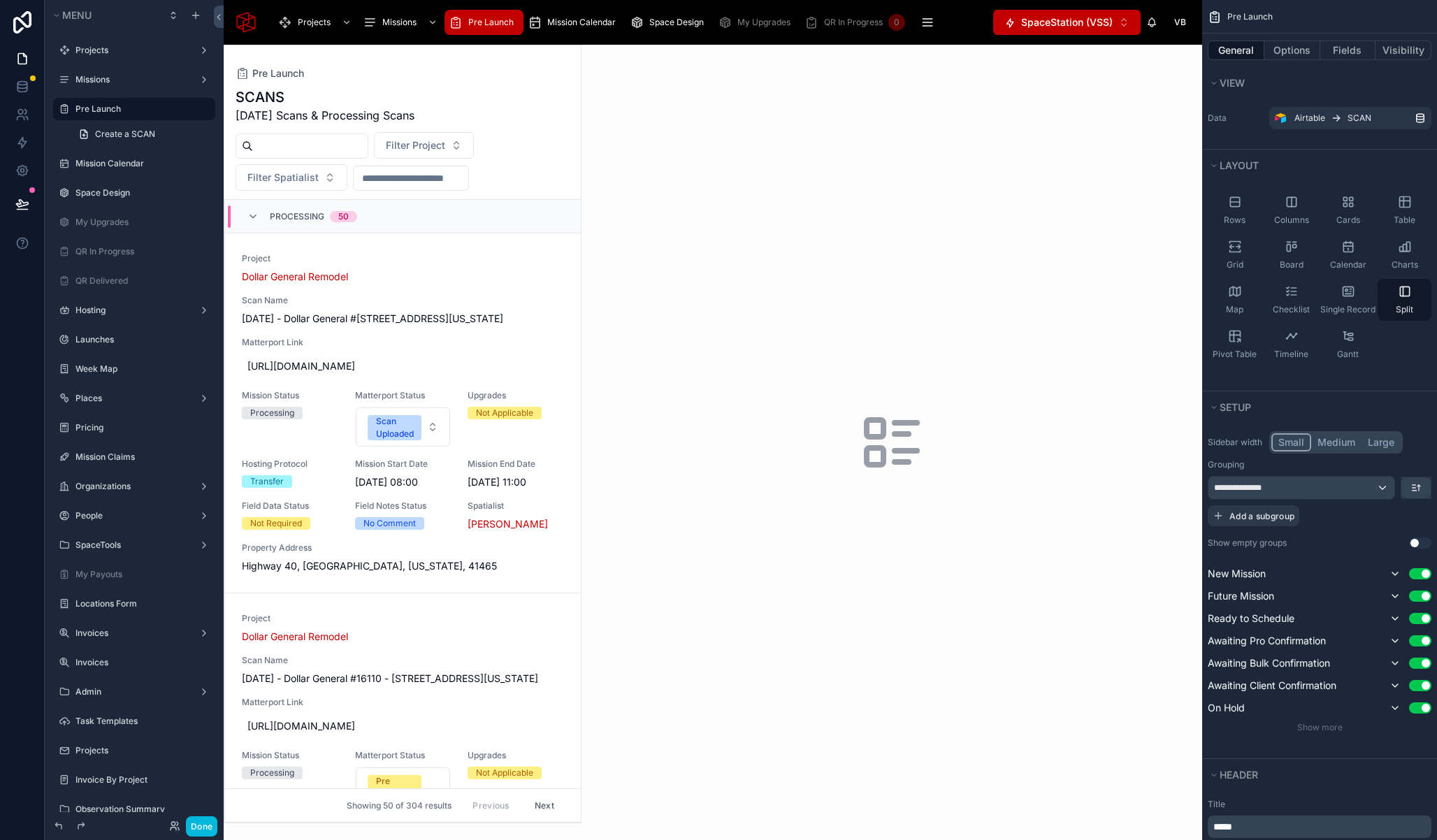
click at [294, 23] on div "Projects" at bounding box center [316, 23] width 76 height 23
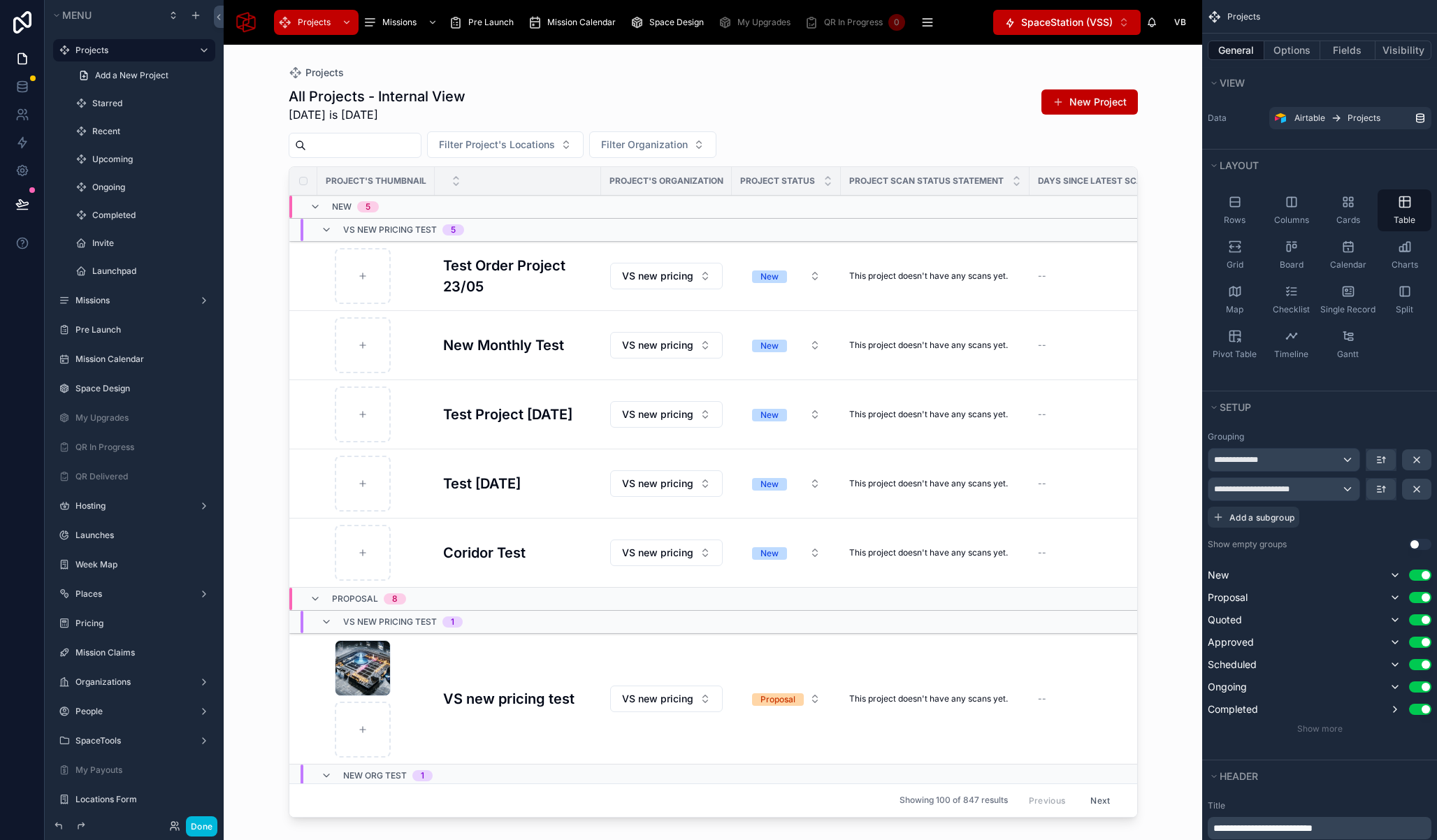
click at [490, 269] on div at bounding box center [713, 433] width 893 height 778
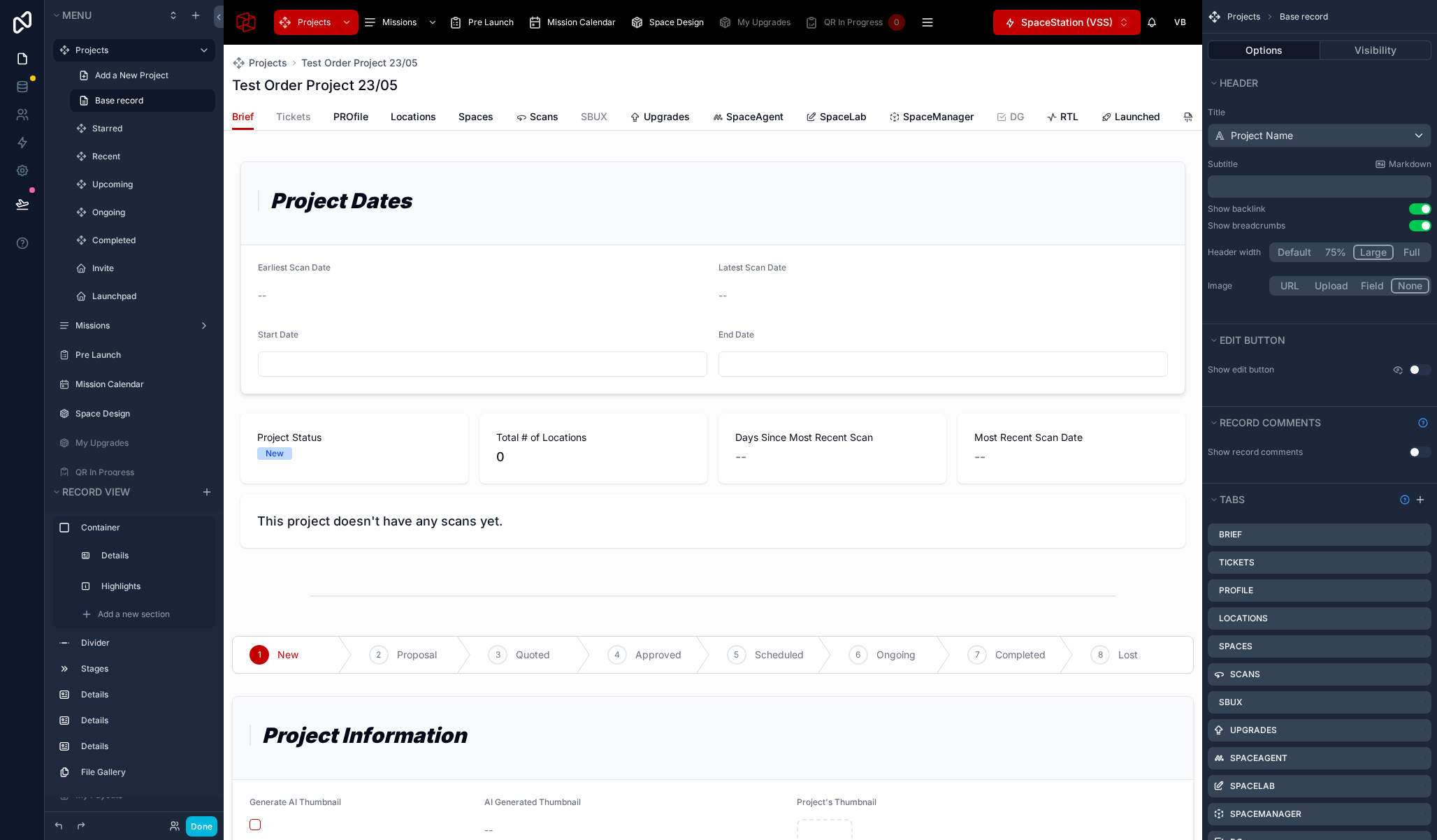
click at [845, 116] on span "SpaceLab" at bounding box center [842, 116] width 47 height 14
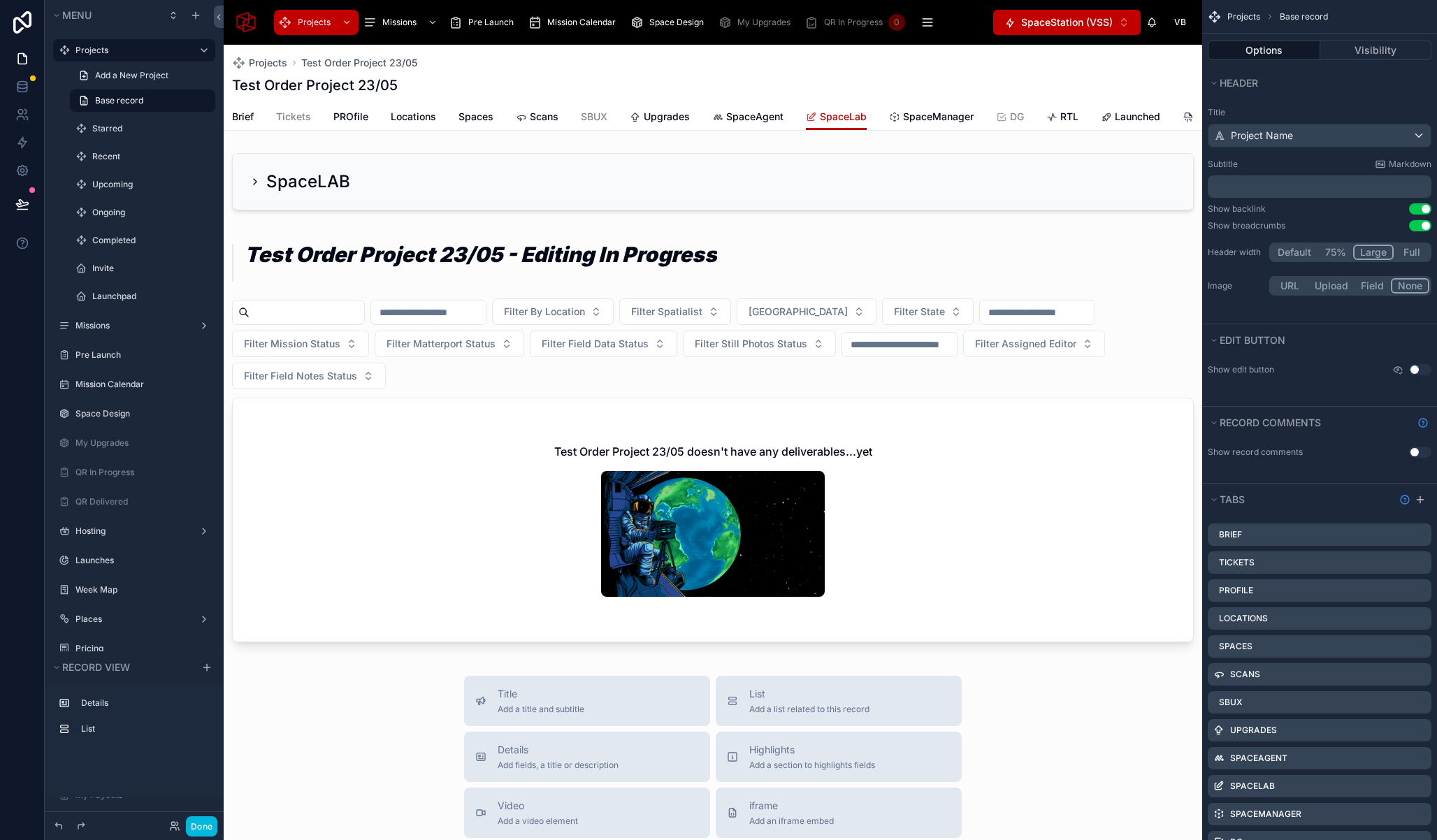
click at [915, 119] on span "SpaceManager" at bounding box center [938, 116] width 70 height 14
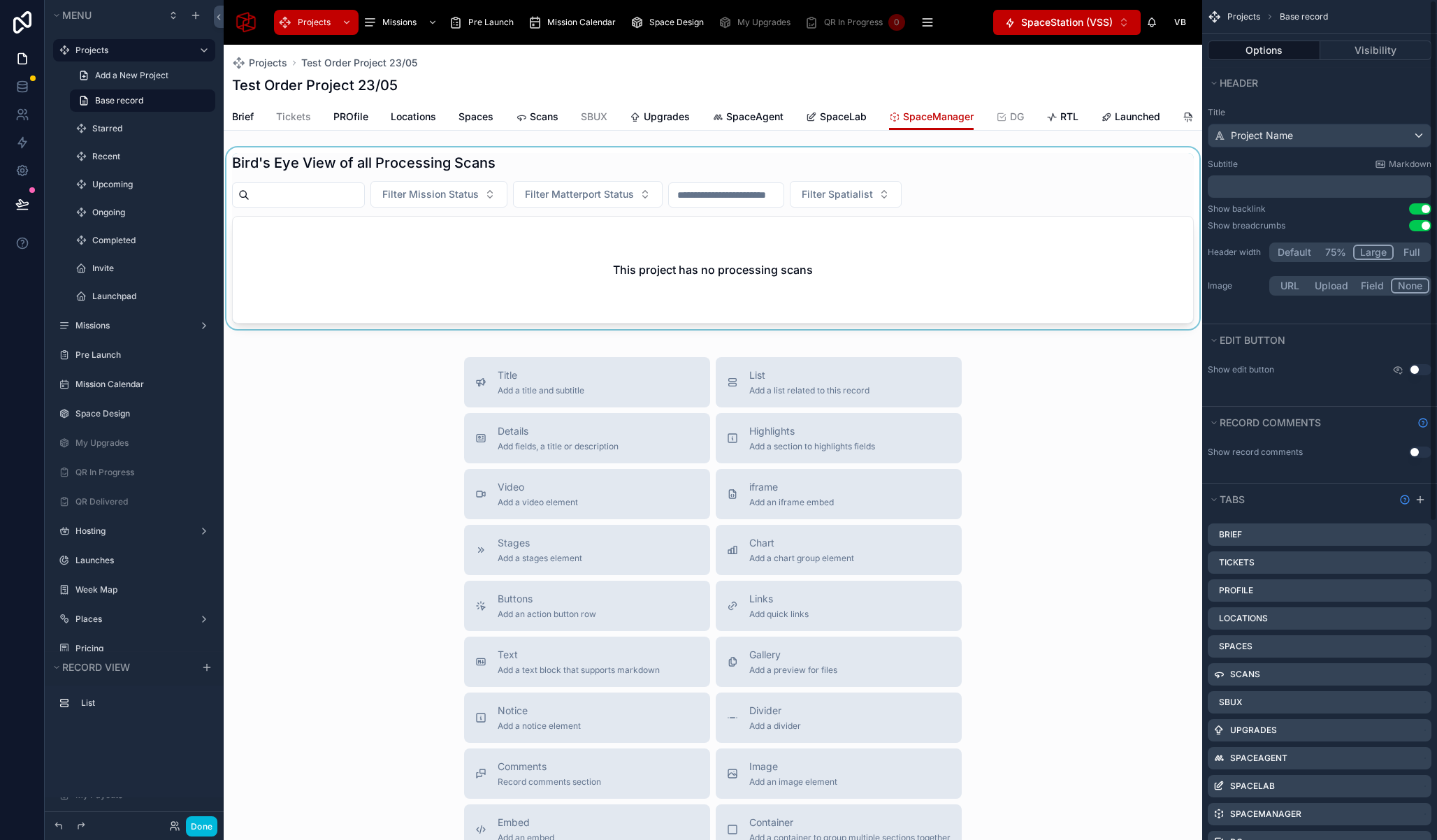
click at [763, 281] on div at bounding box center [712, 240] width 978 height 187
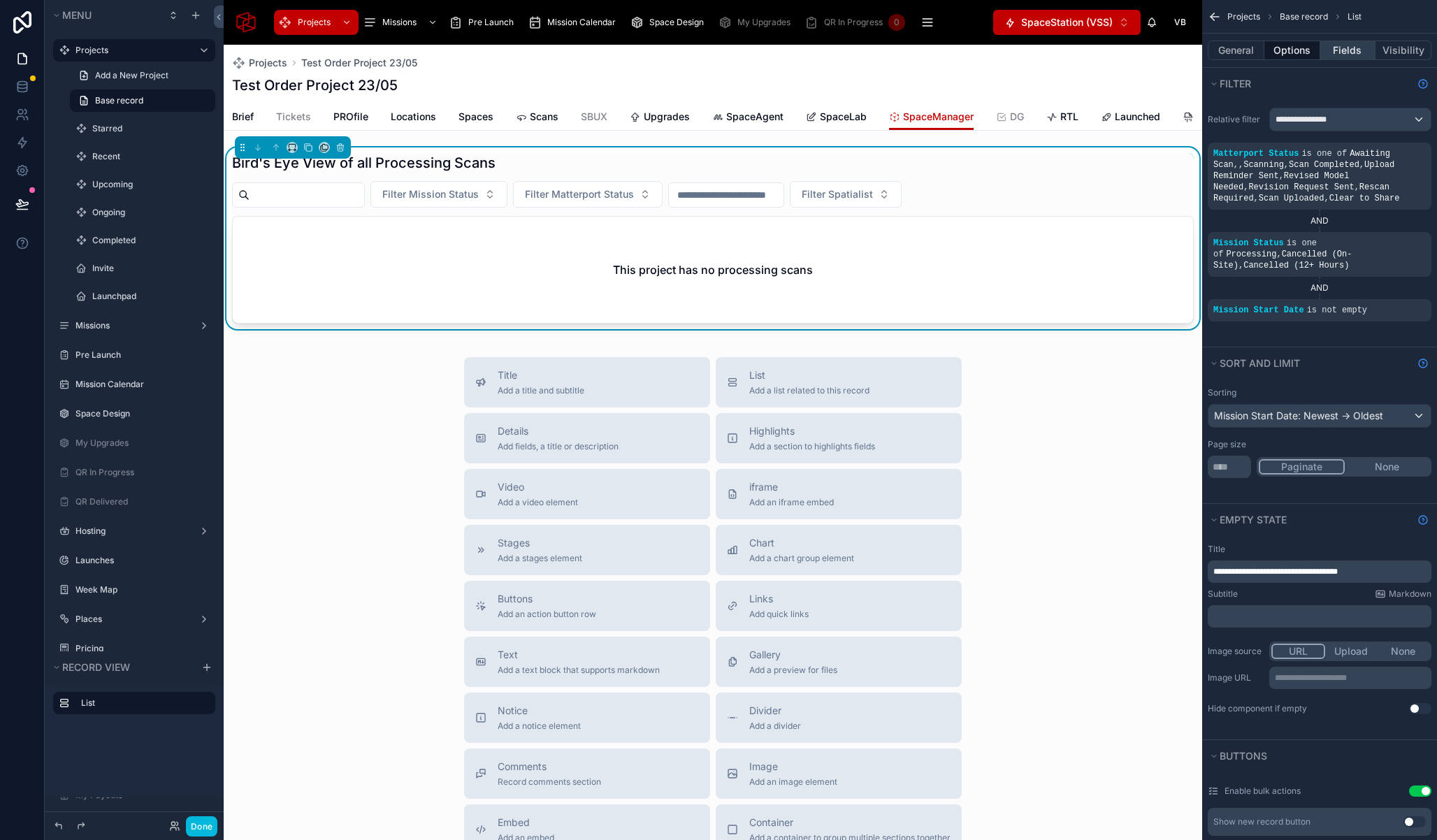
click at [1351, 48] on button "Fields" at bounding box center [1348, 50] width 56 height 20
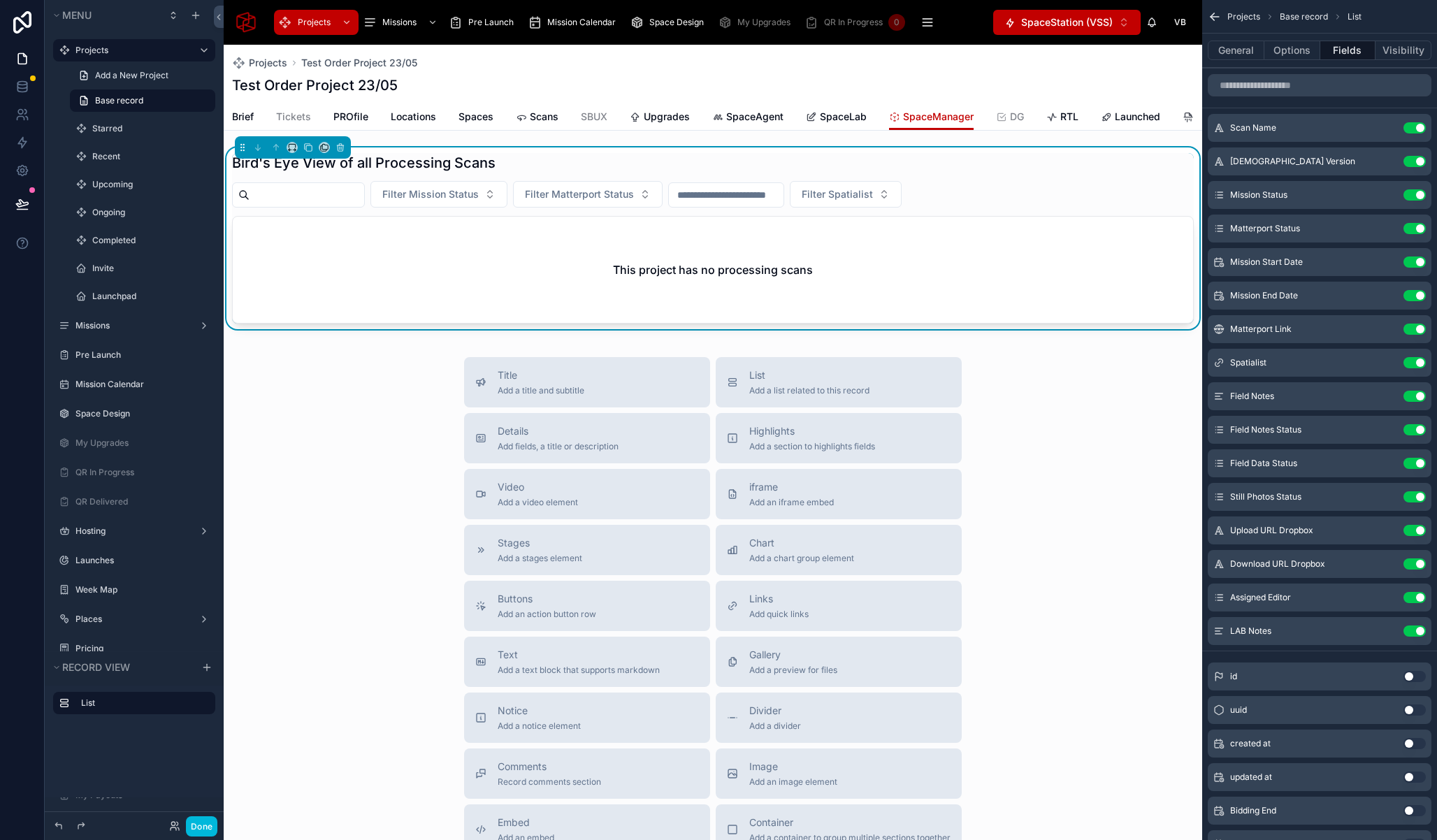
click at [840, 120] on span "SpaceLab" at bounding box center [842, 116] width 47 height 14
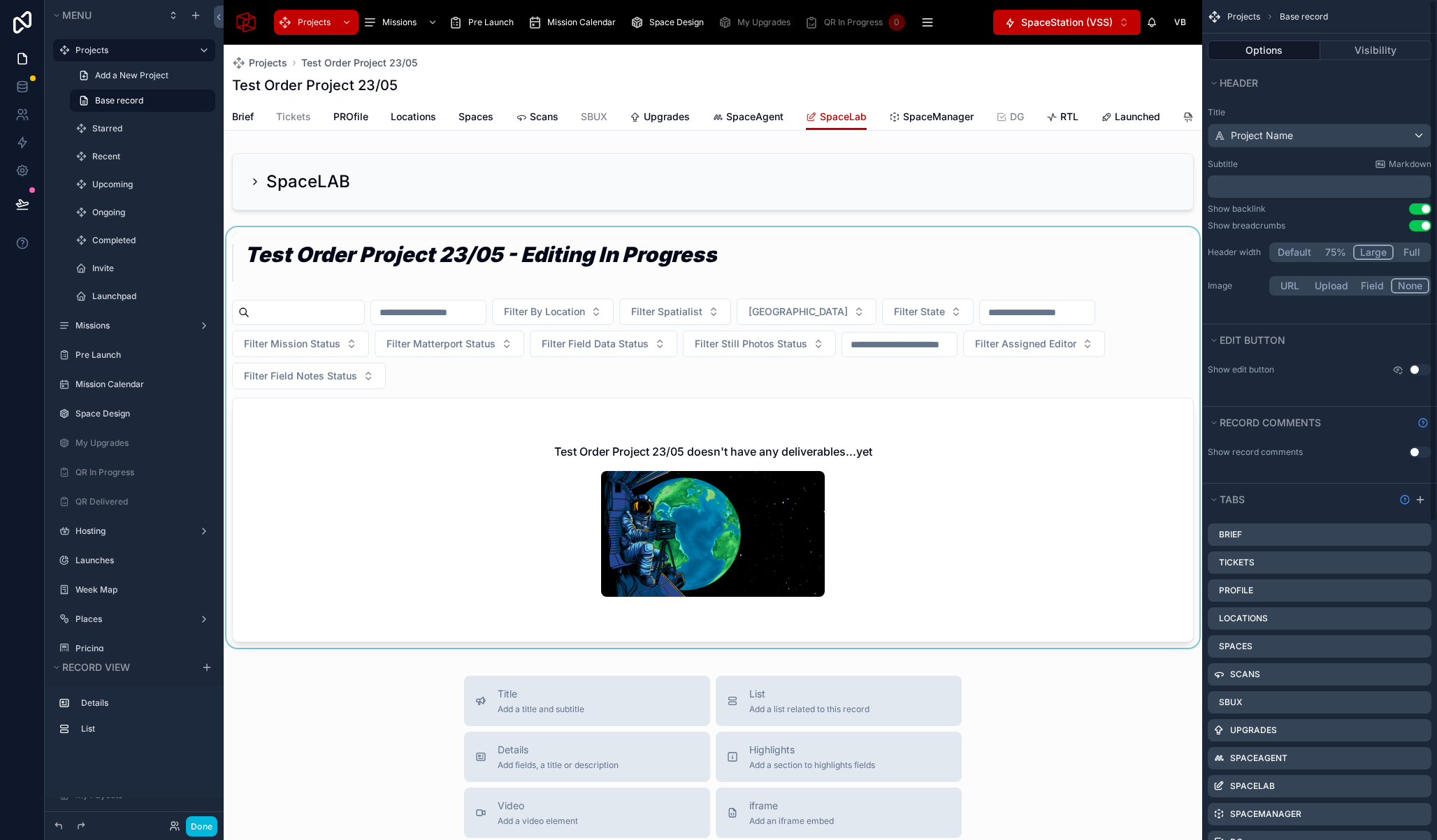
click at [928, 323] on div at bounding box center [712, 440] width 978 height 427
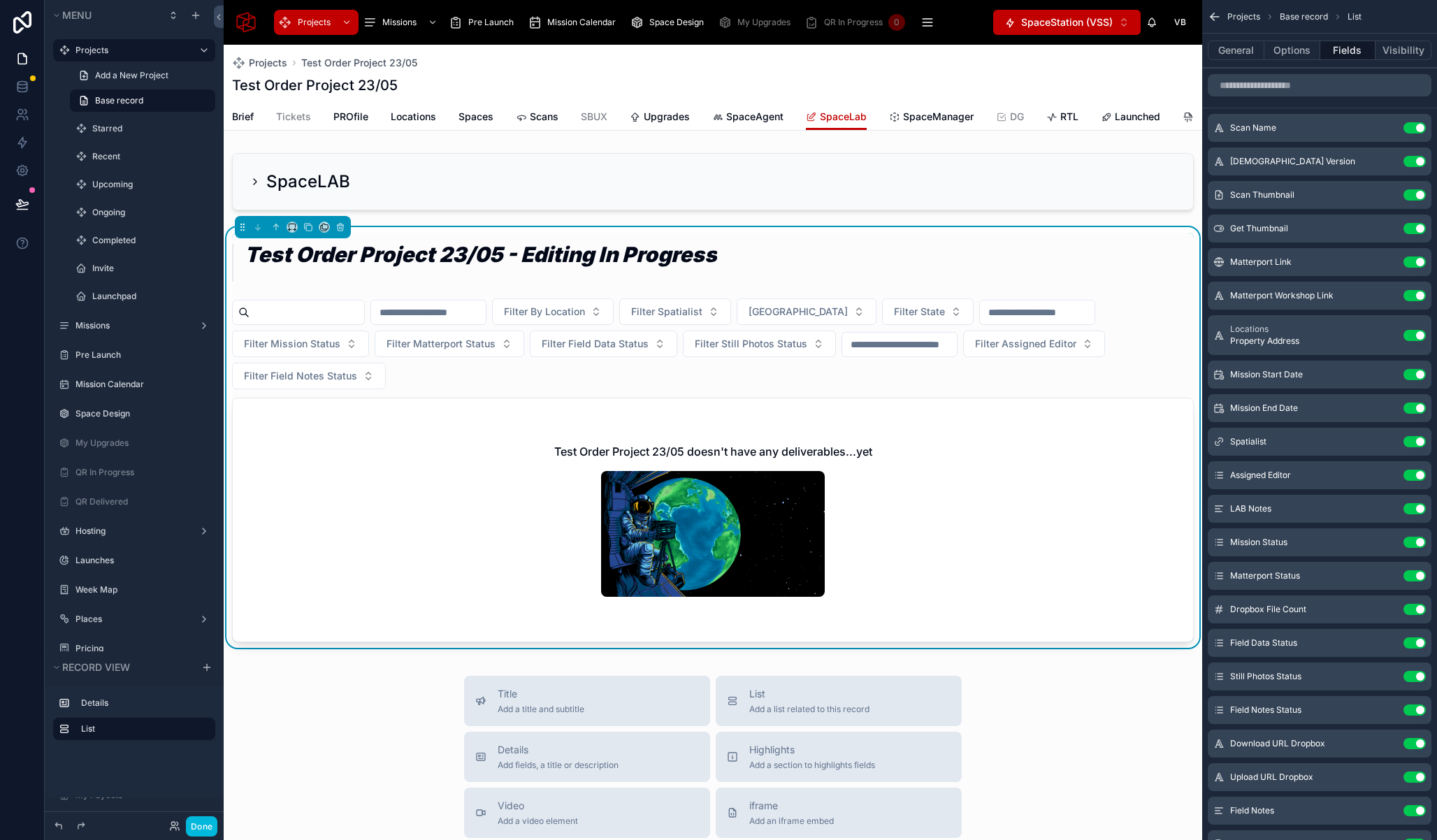
click at [939, 115] on span "SpaceManager" at bounding box center [938, 116] width 70 height 14
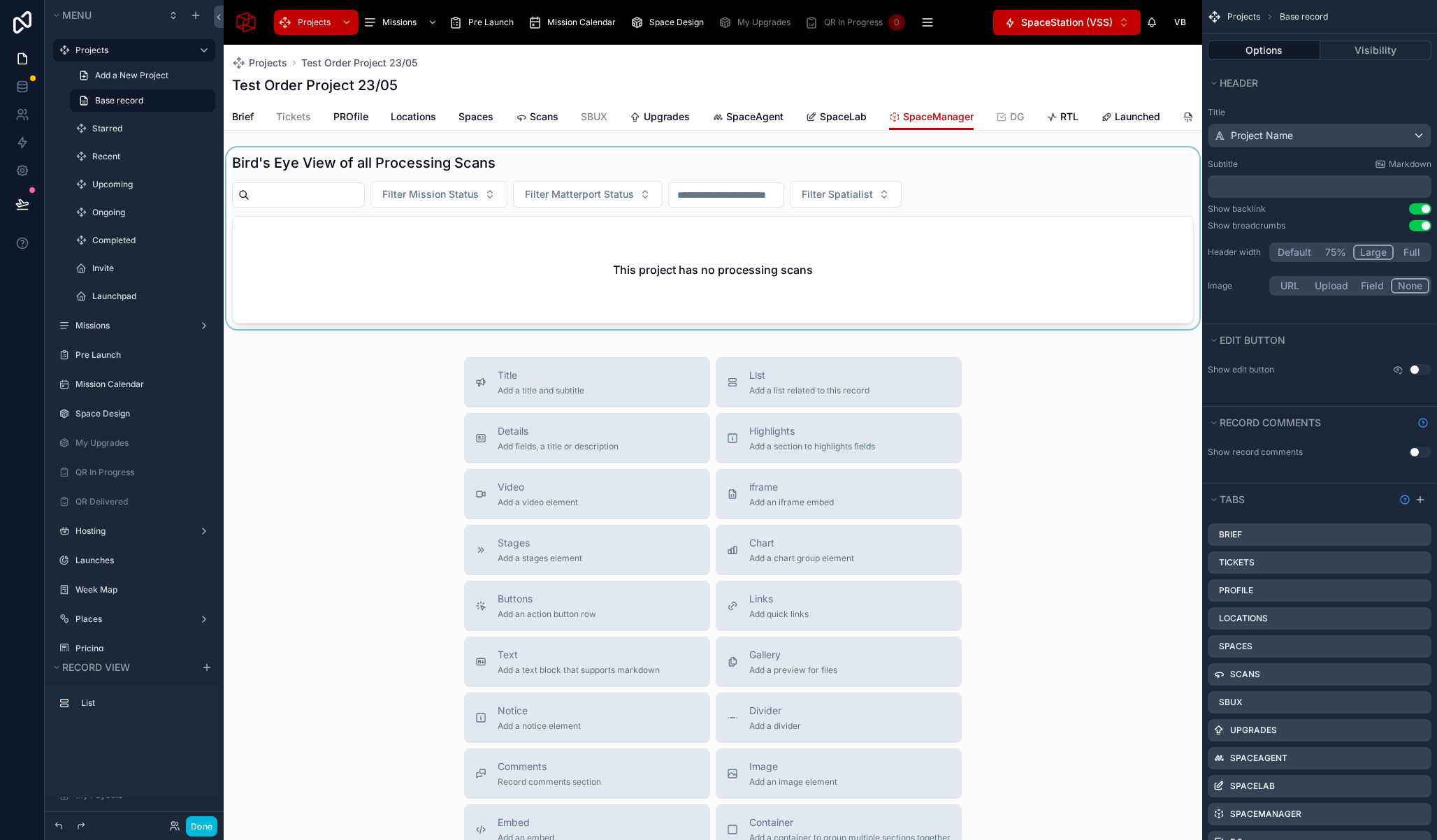
click at [858, 237] on div at bounding box center [712, 240] width 978 height 187
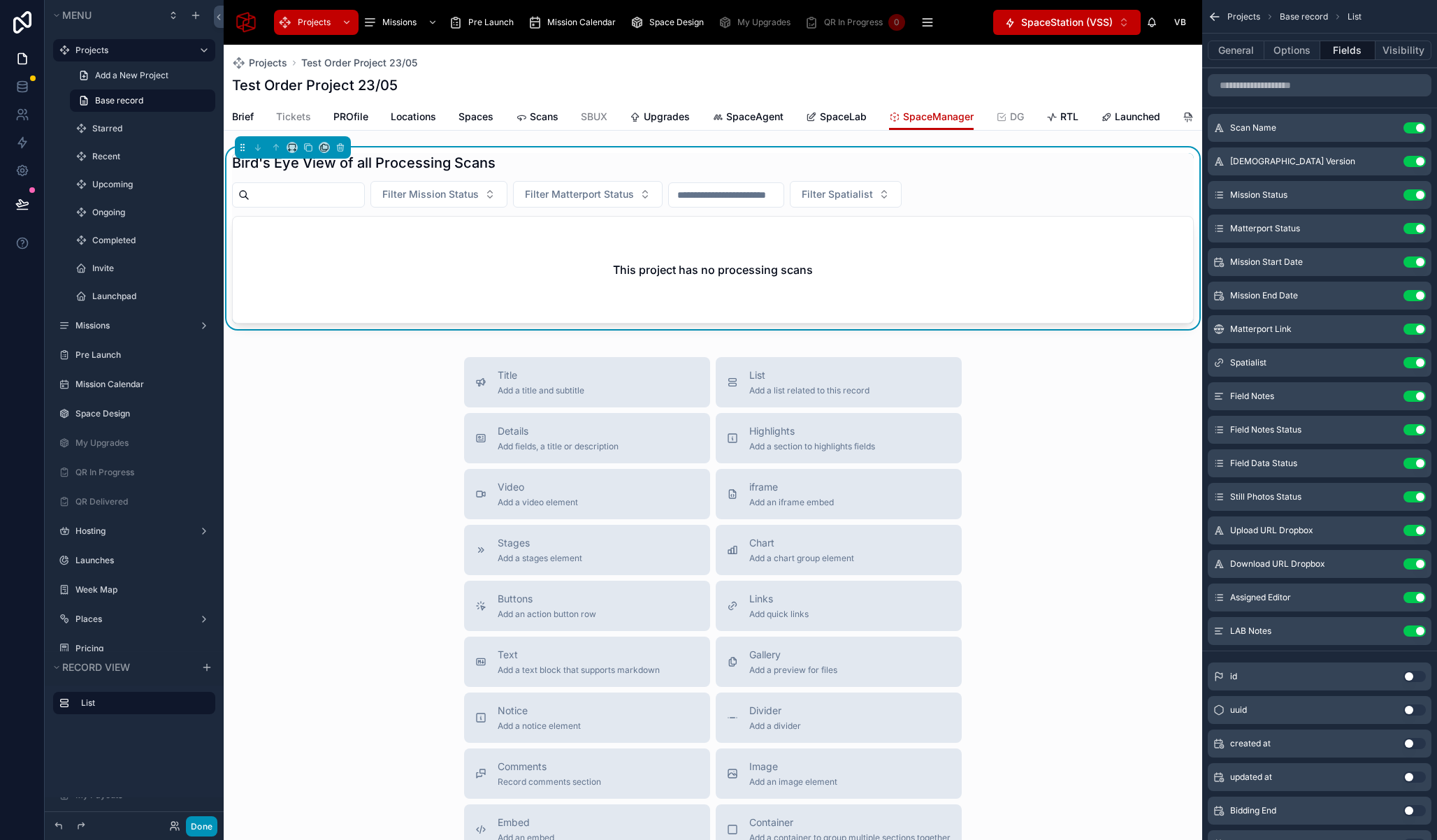
click at [210, 828] on button "Done" at bounding box center [201, 826] width 31 height 20
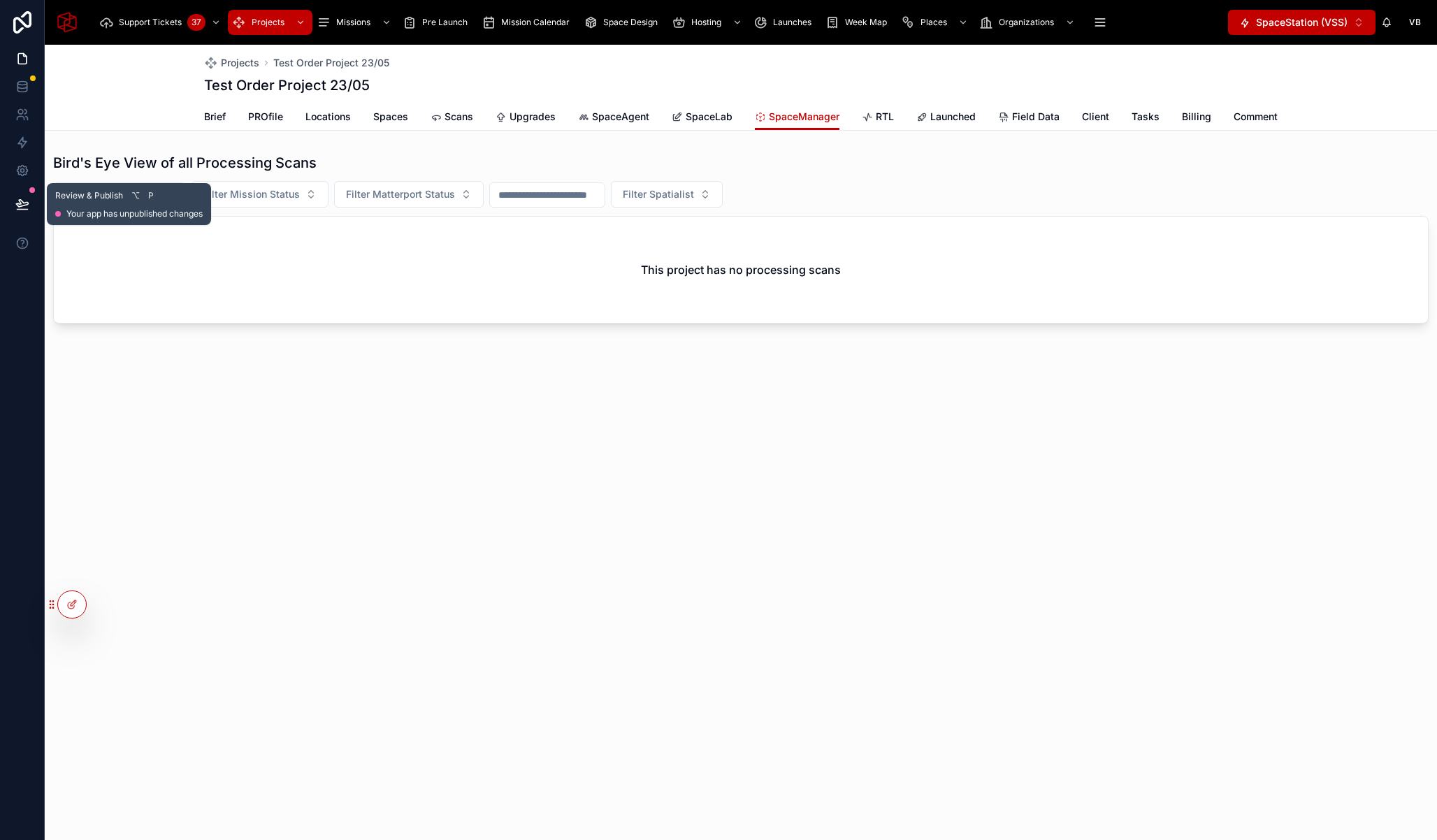
click at [17, 197] on icon at bounding box center [22, 203] width 14 height 14
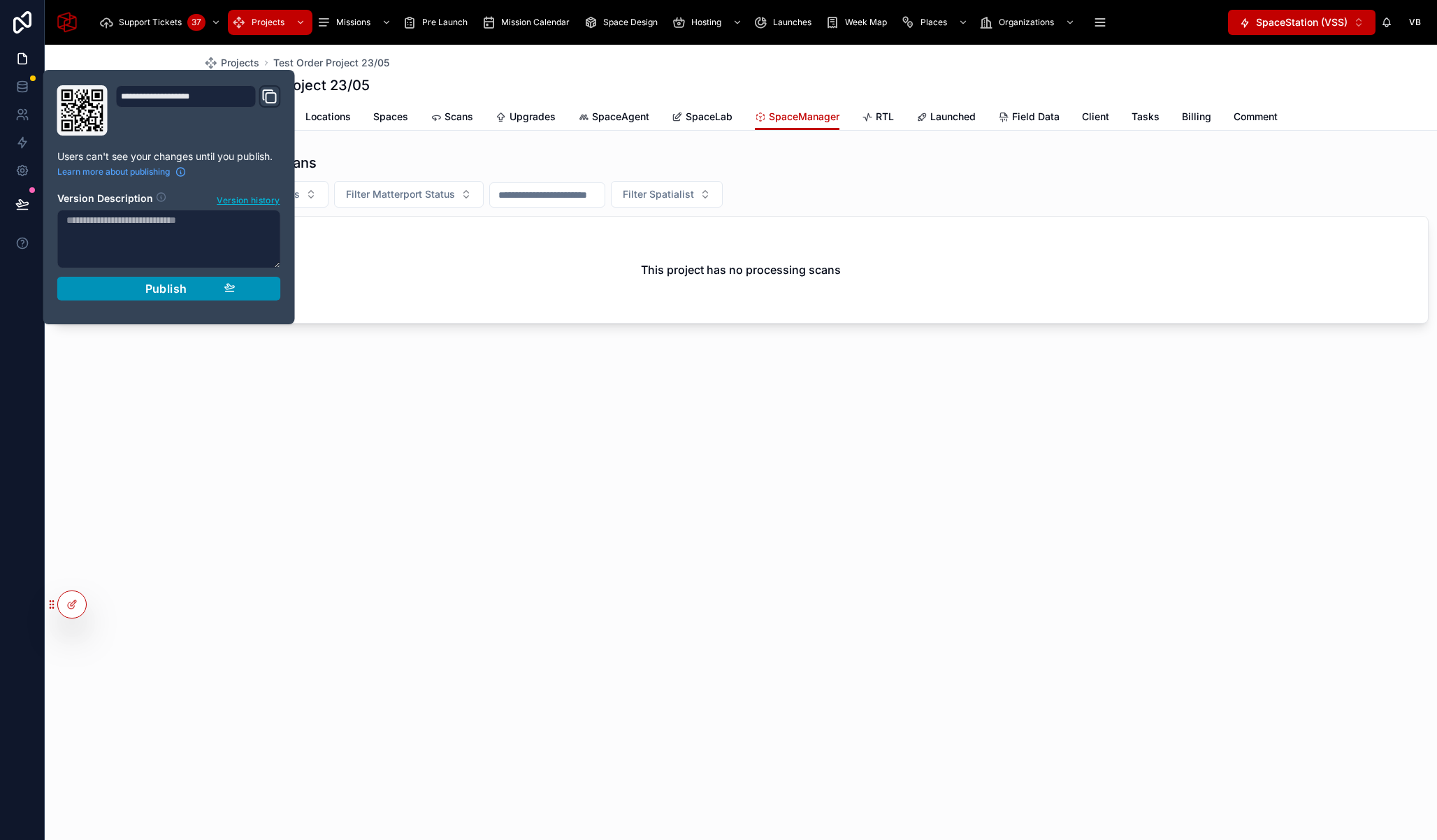
click at [151, 283] on span "Publish" at bounding box center [166, 288] width 42 height 14
